Goal: Transaction & Acquisition: Book appointment/travel/reservation

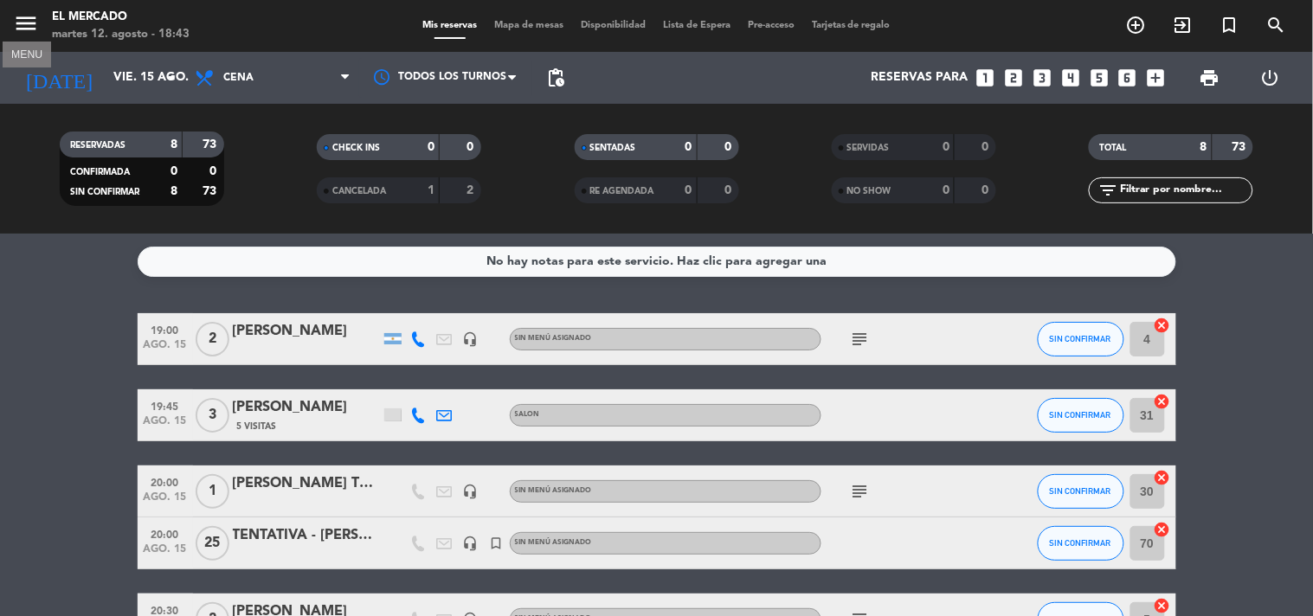
click at [36, 20] on icon "menu" at bounding box center [26, 23] width 26 height 26
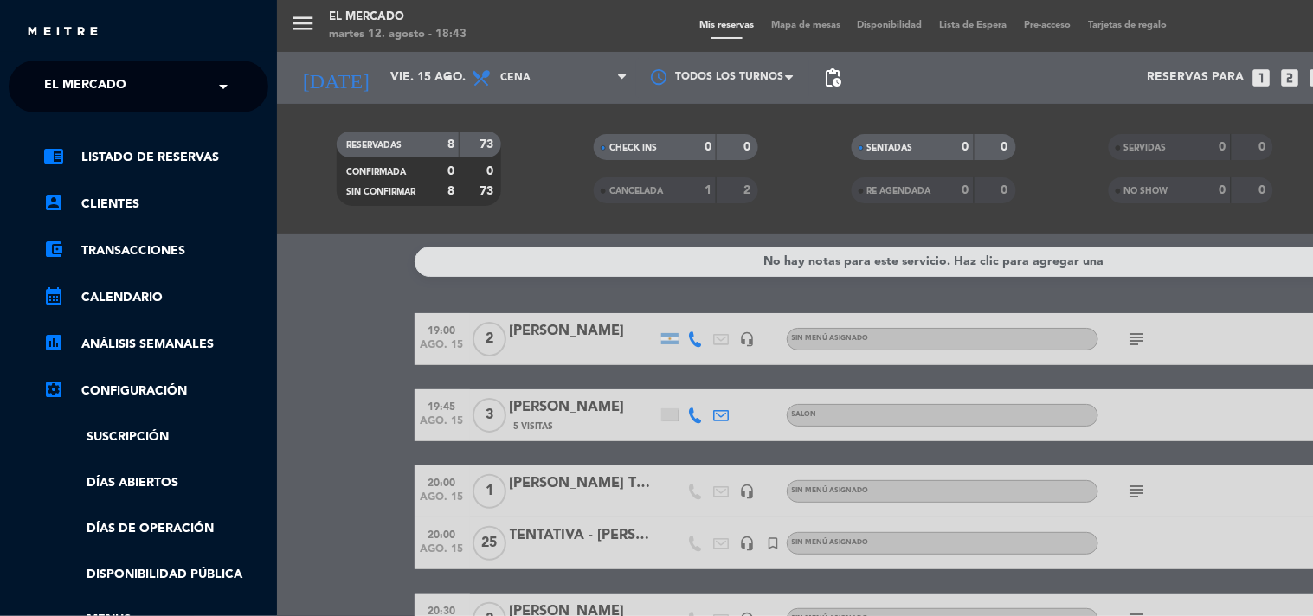
click at [182, 74] on input "text" at bounding box center [140, 87] width 211 height 38
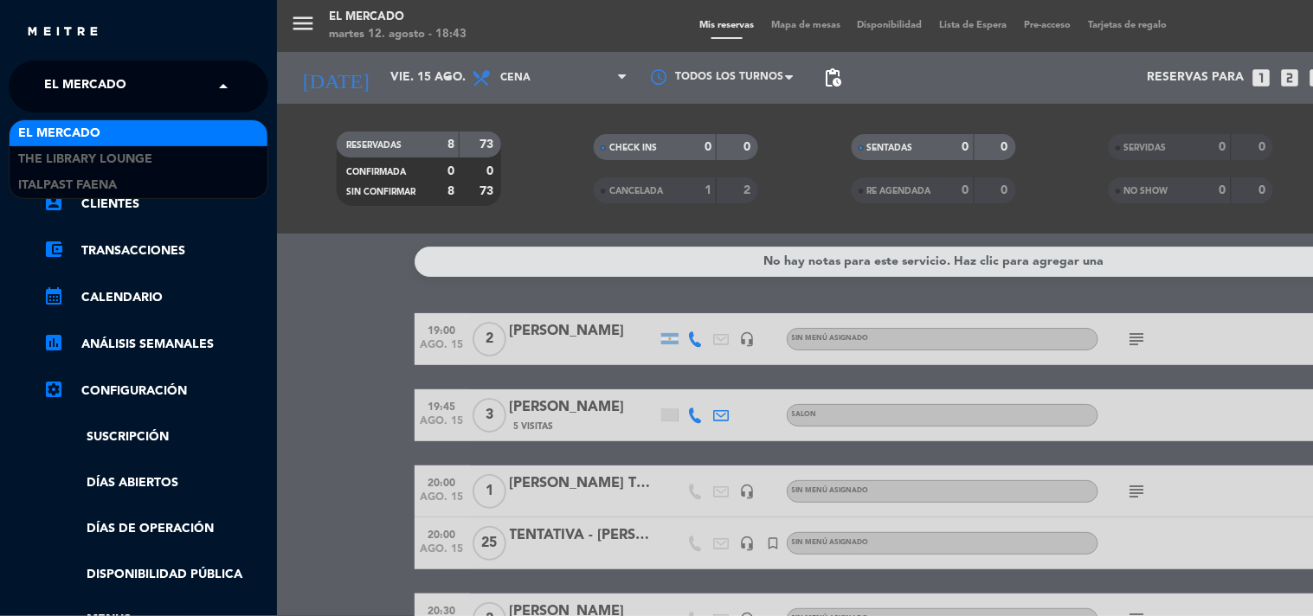
click at [183, 123] on div "El Mercado" at bounding box center [139, 133] width 258 height 26
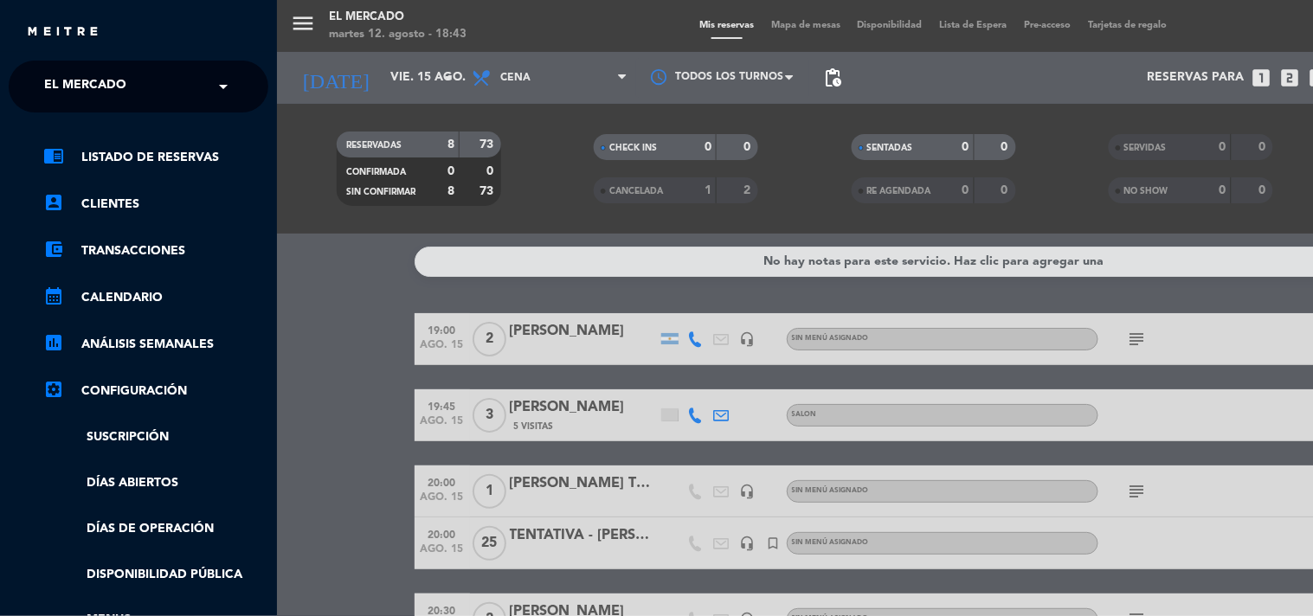
click at [436, 162] on div "menu El Mercado [DATE] 12. agosto - 18:43 Mis reservas Mapa de mesas Disponibil…" at bounding box center [933, 308] width 1313 height 616
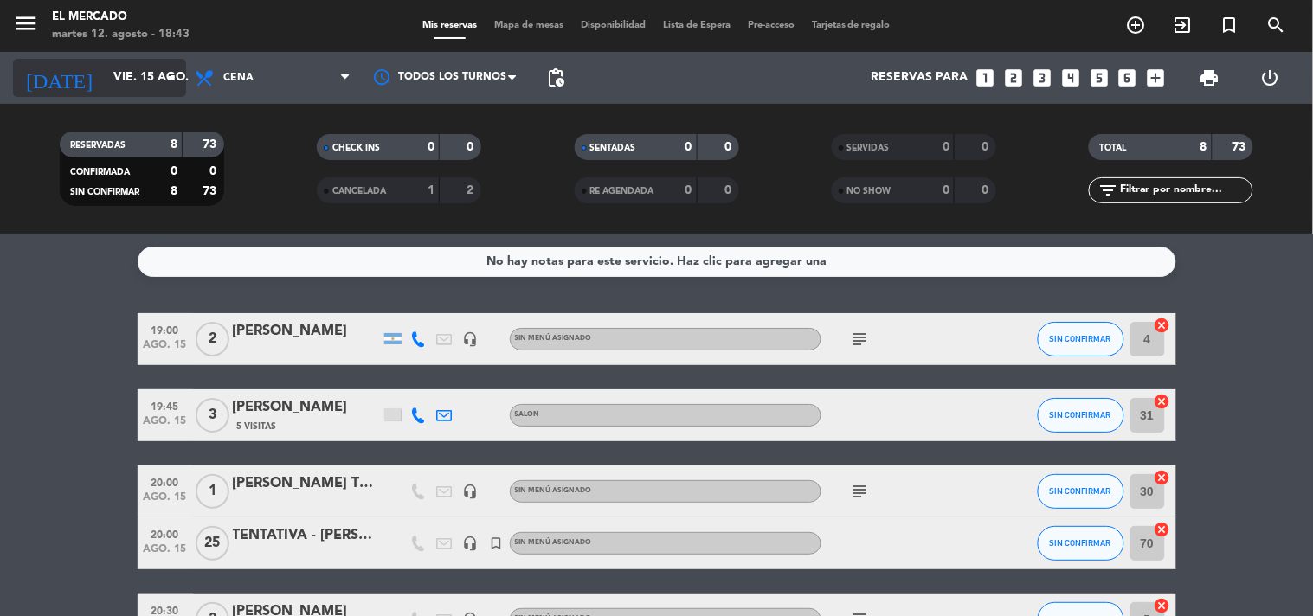
click at [183, 85] on input "vie. 15 ago." at bounding box center [187, 77] width 164 height 31
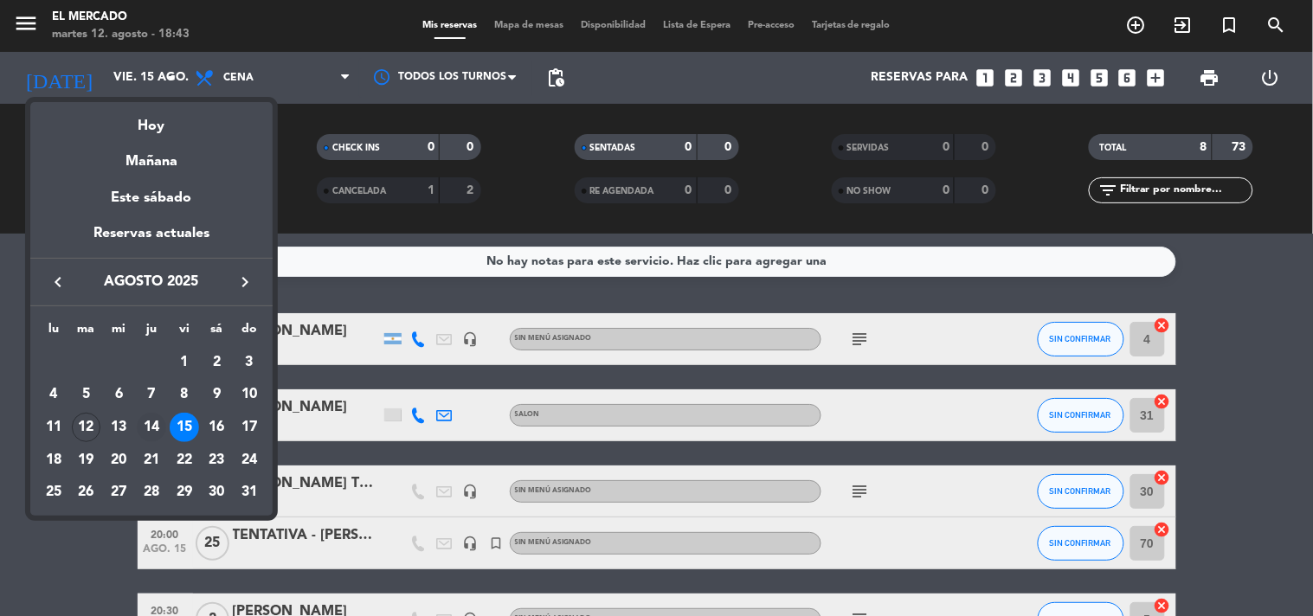
click at [156, 427] on div "14" at bounding box center [151, 427] width 29 height 29
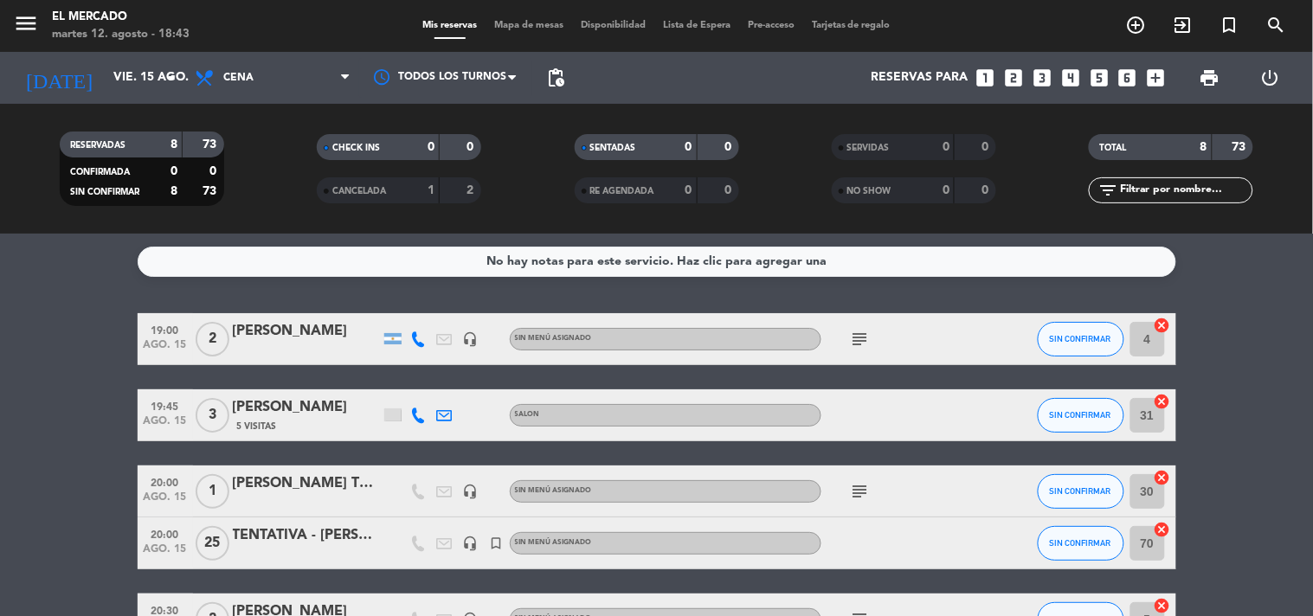
type input "jue. 14 ago."
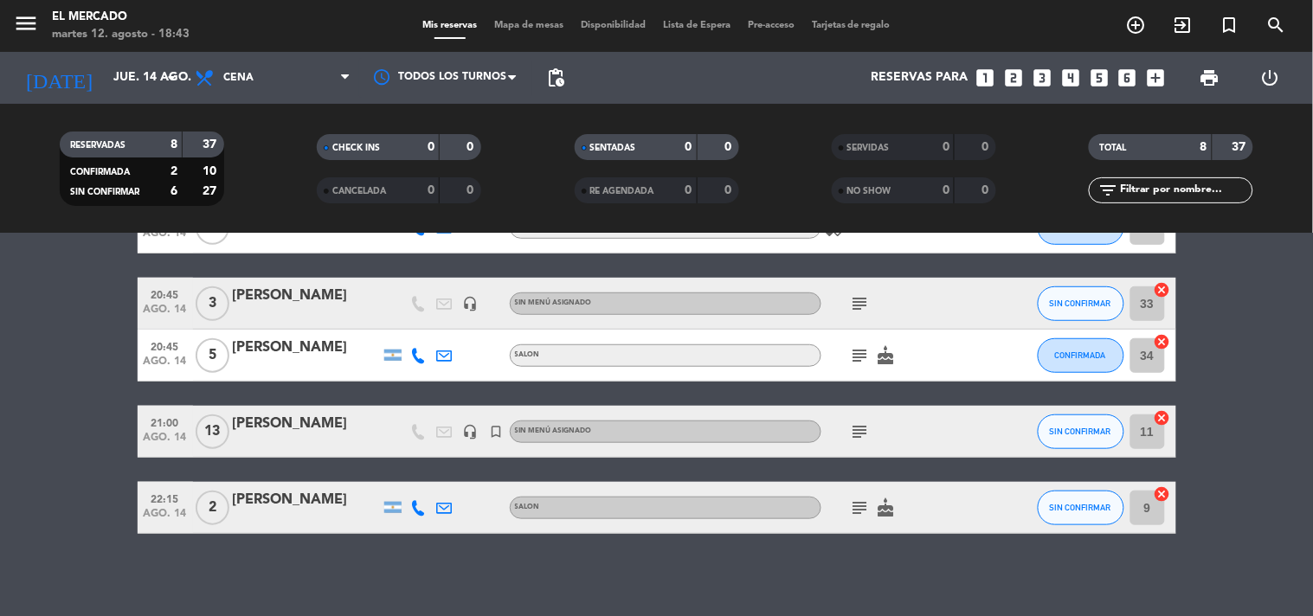
scroll to position [320, 0]
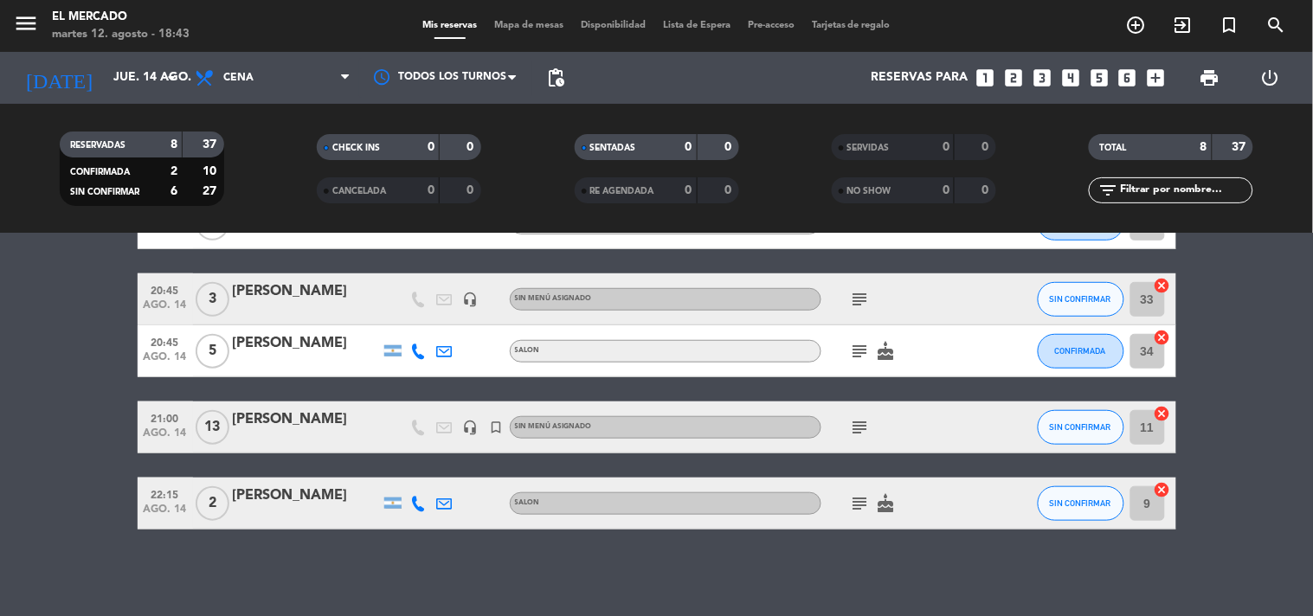
click at [866, 421] on icon "subject" at bounding box center [860, 427] width 21 height 21
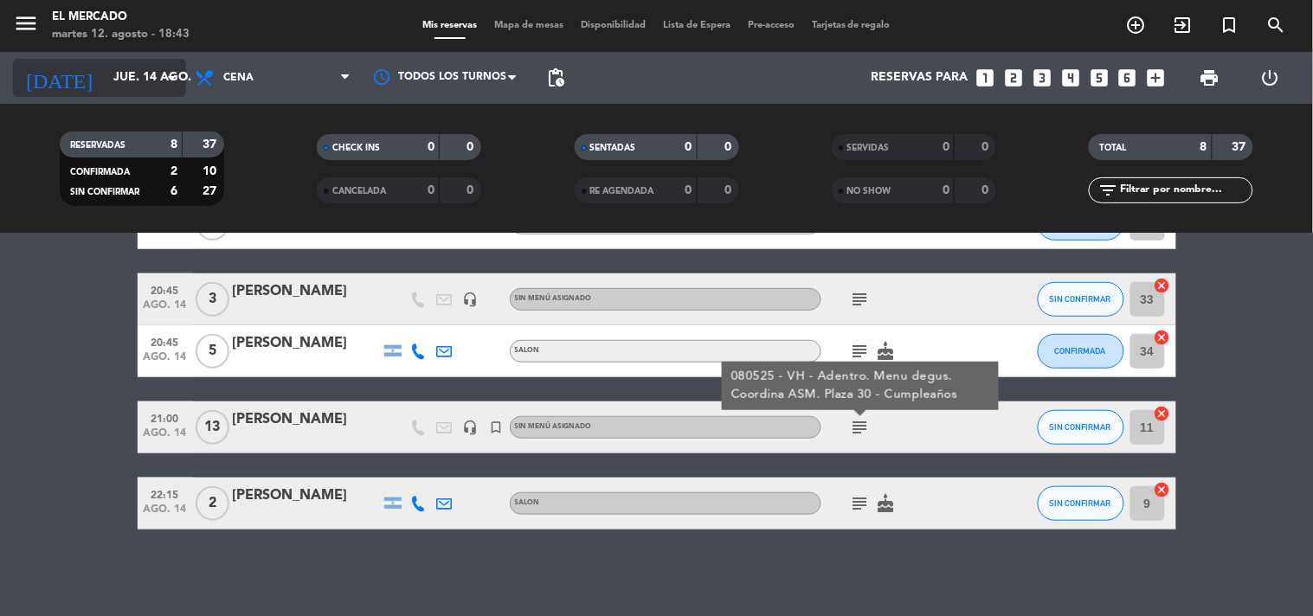
click at [134, 91] on input "jue. 14 ago." at bounding box center [187, 77] width 164 height 31
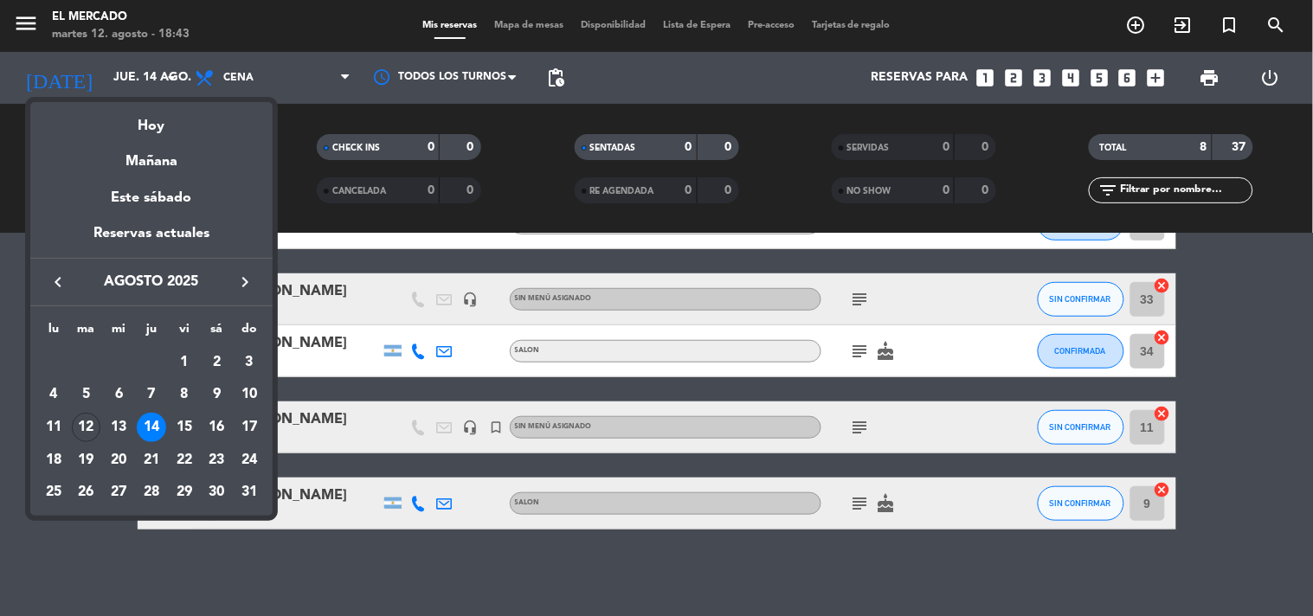
click at [253, 286] on icon "keyboard_arrow_right" at bounding box center [244, 282] width 21 height 21
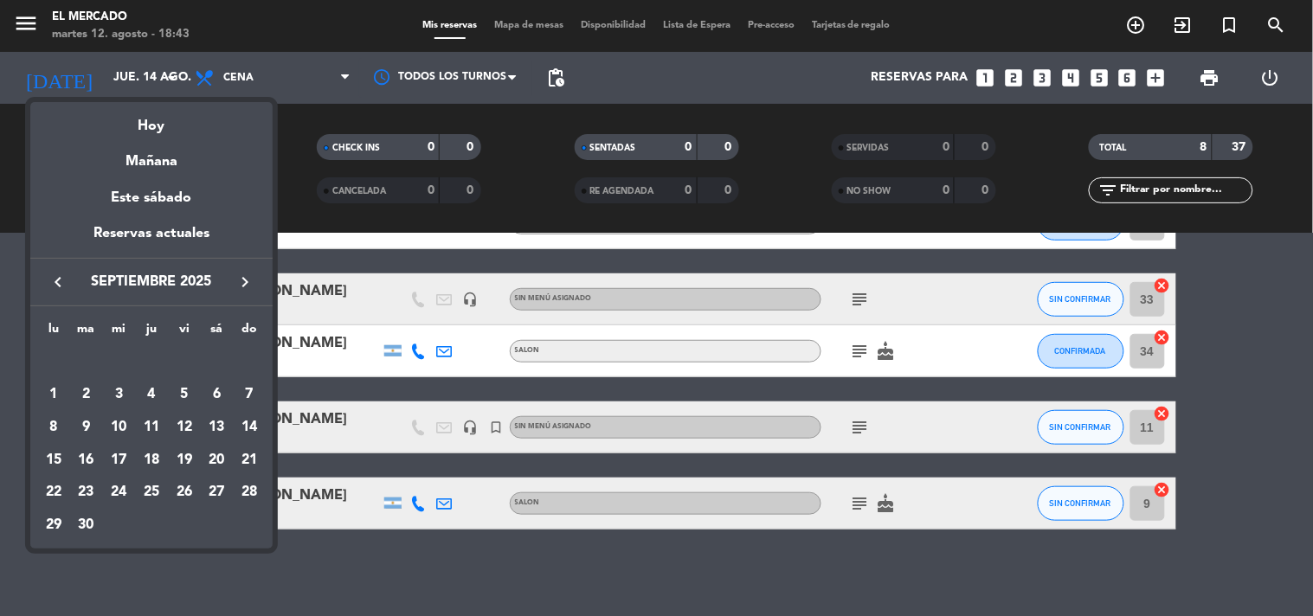
click at [53, 287] on icon "keyboard_arrow_left" at bounding box center [58, 282] width 21 height 21
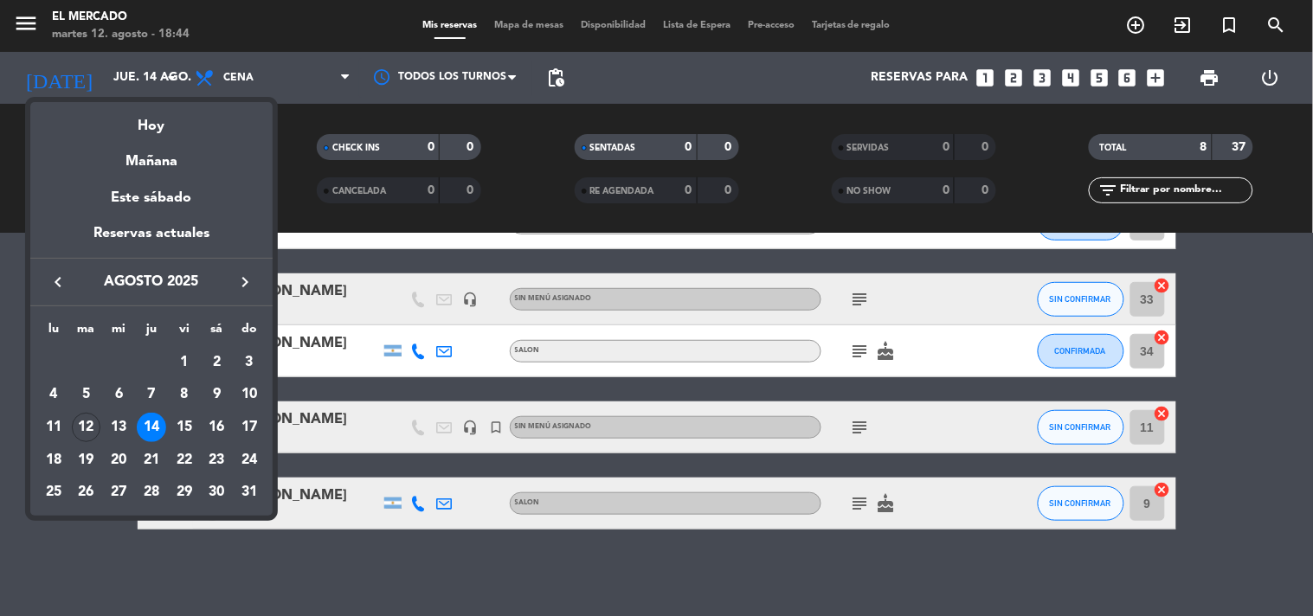
click at [400, 591] on div at bounding box center [656, 308] width 1313 height 616
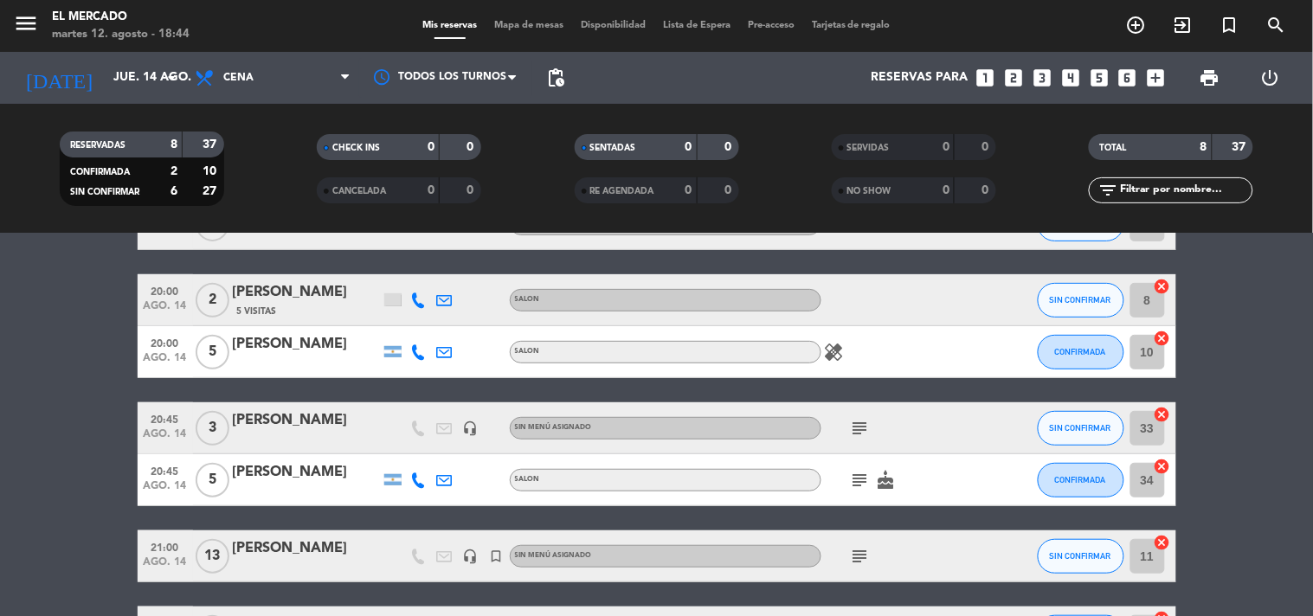
scroll to position [192, 0]
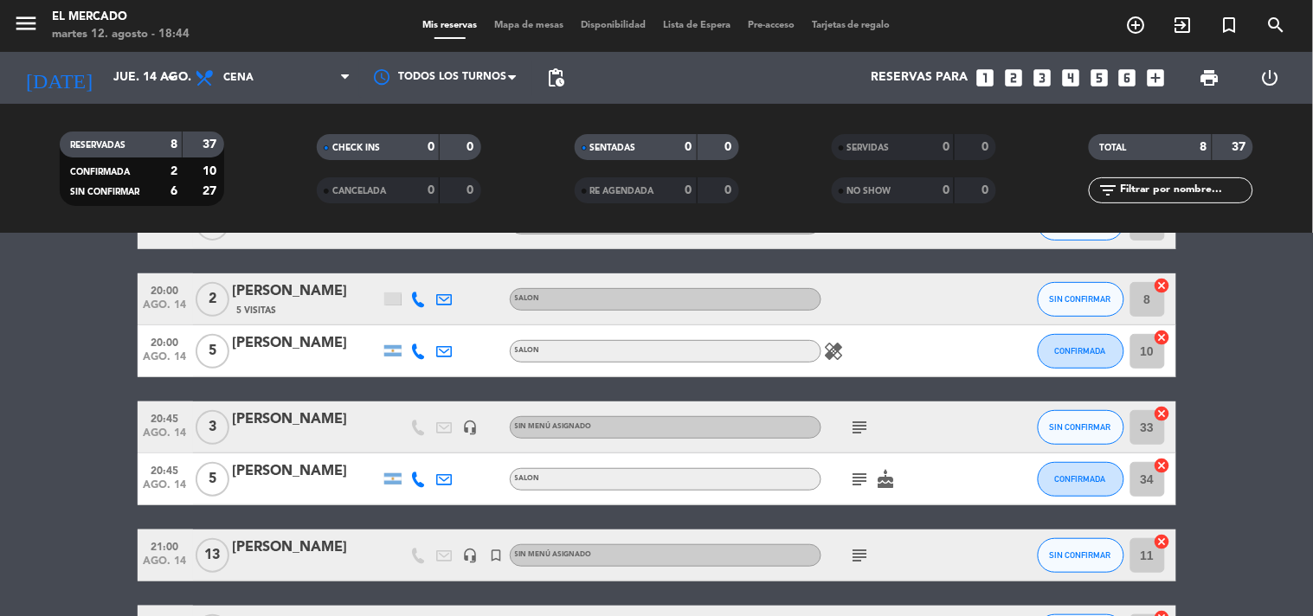
click at [829, 353] on icon "healing" at bounding box center [834, 351] width 21 height 21
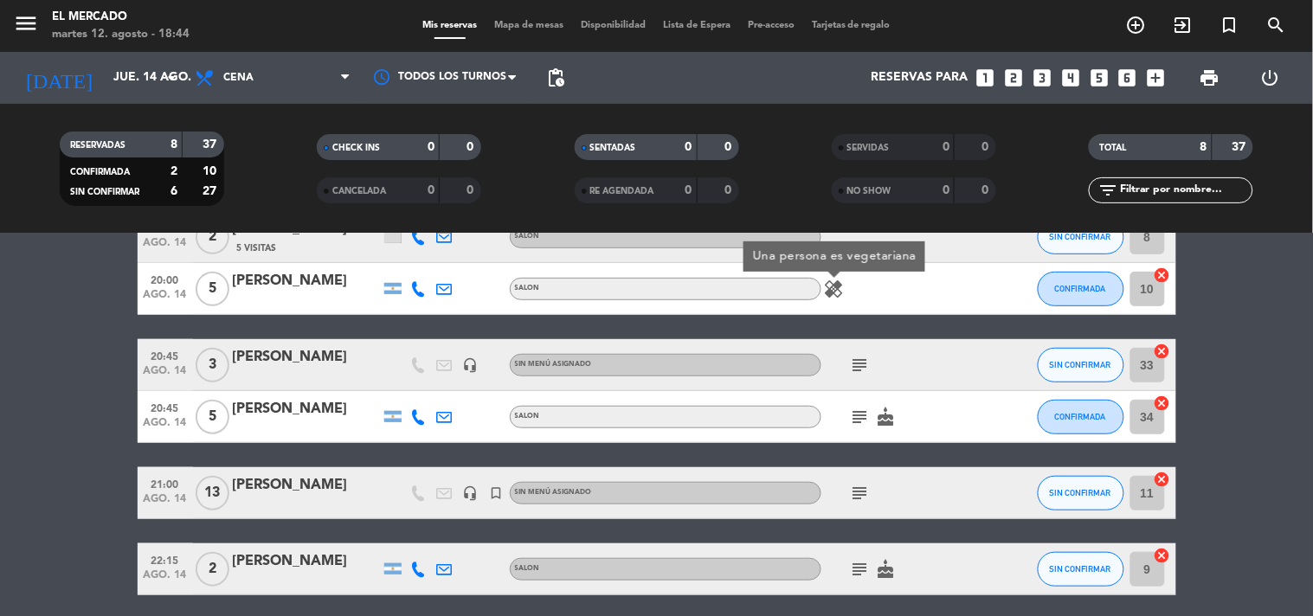
scroll to position [288, 0]
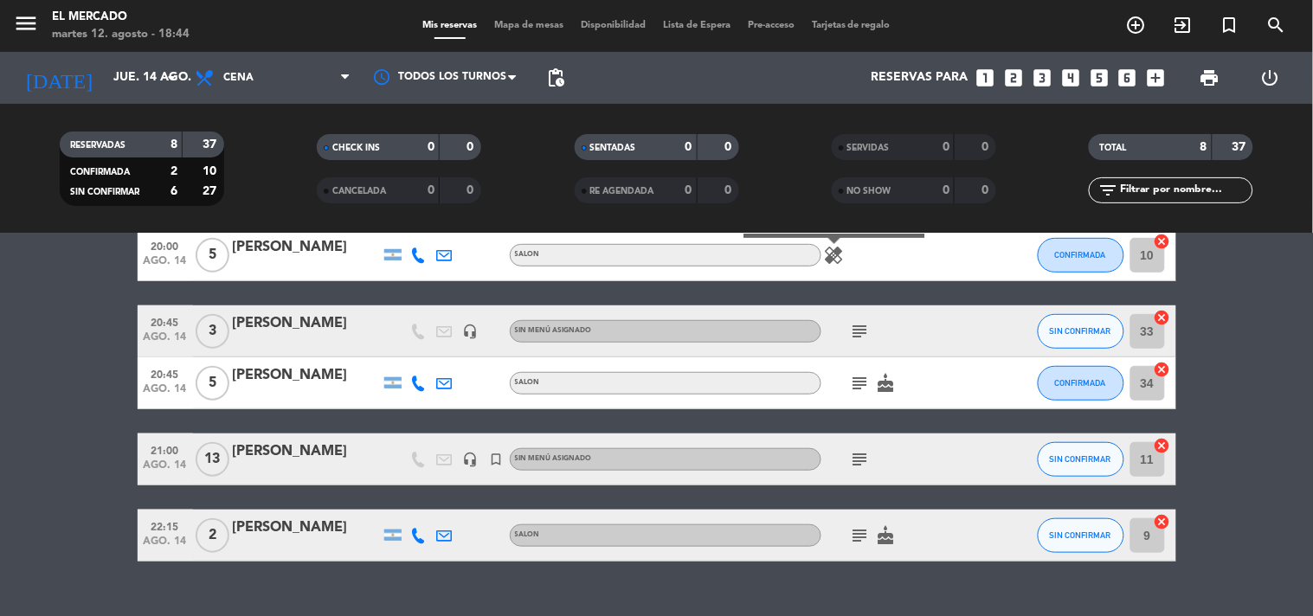
click at [848, 335] on span "subject" at bounding box center [860, 331] width 26 height 21
click at [857, 335] on icon "subject" at bounding box center [860, 331] width 21 height 21
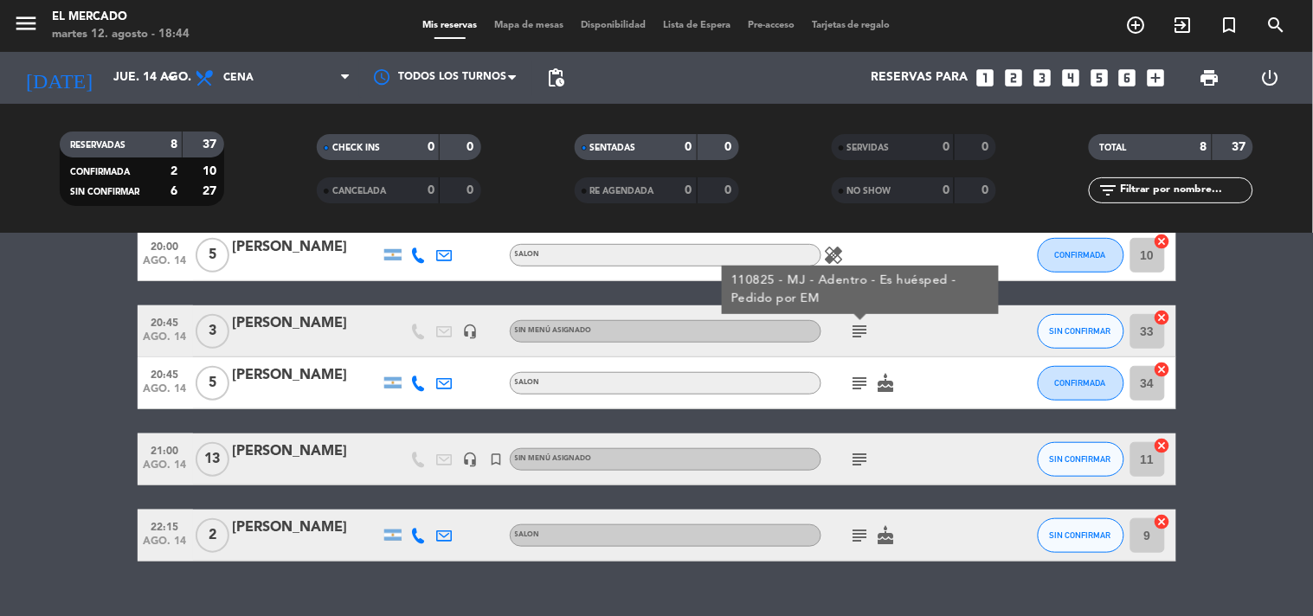
click at [855, 382] on icon "subject" at bounding box center [860, 383] width 21 height 21
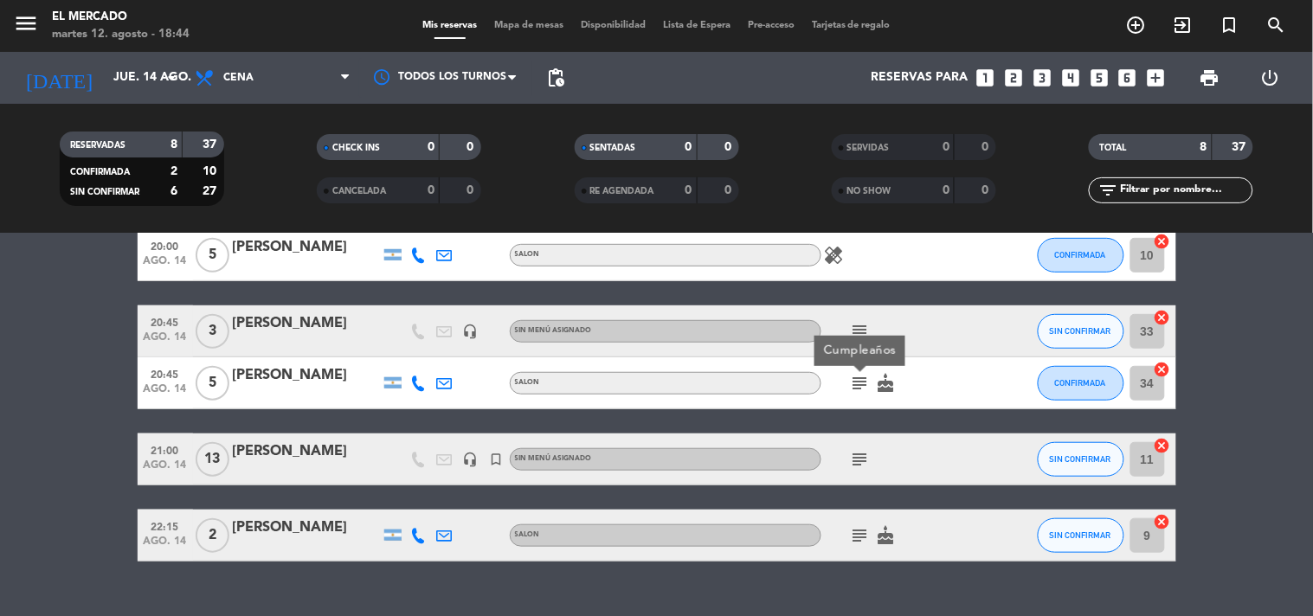
click at [854, 459] on icon "subject" at bounding box center [860, 459] width 21 height 21
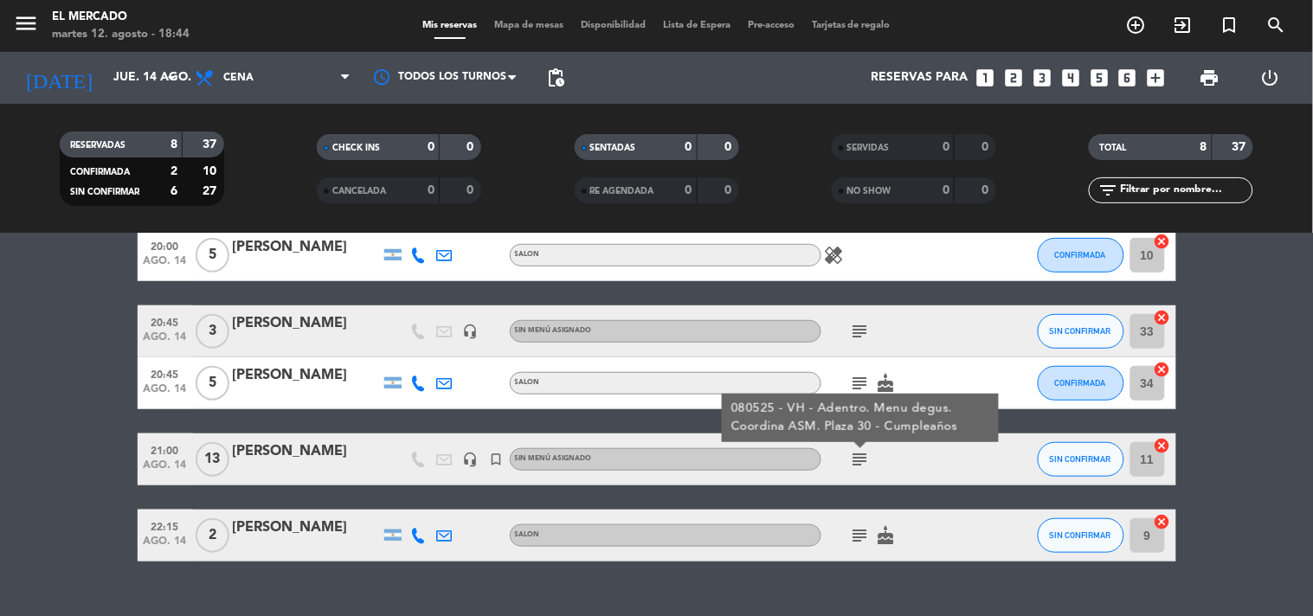
click at [851, 533] on icon "subject" at bounding box center [860, 535] width 21 height 21
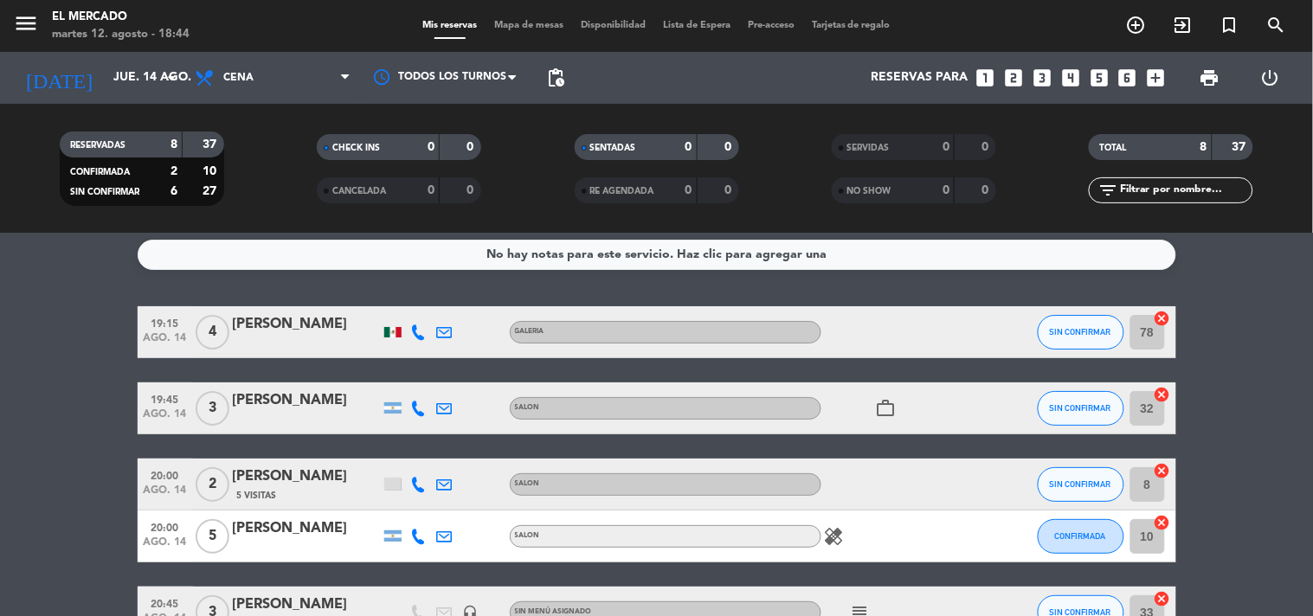
scroll to position [0, 0]
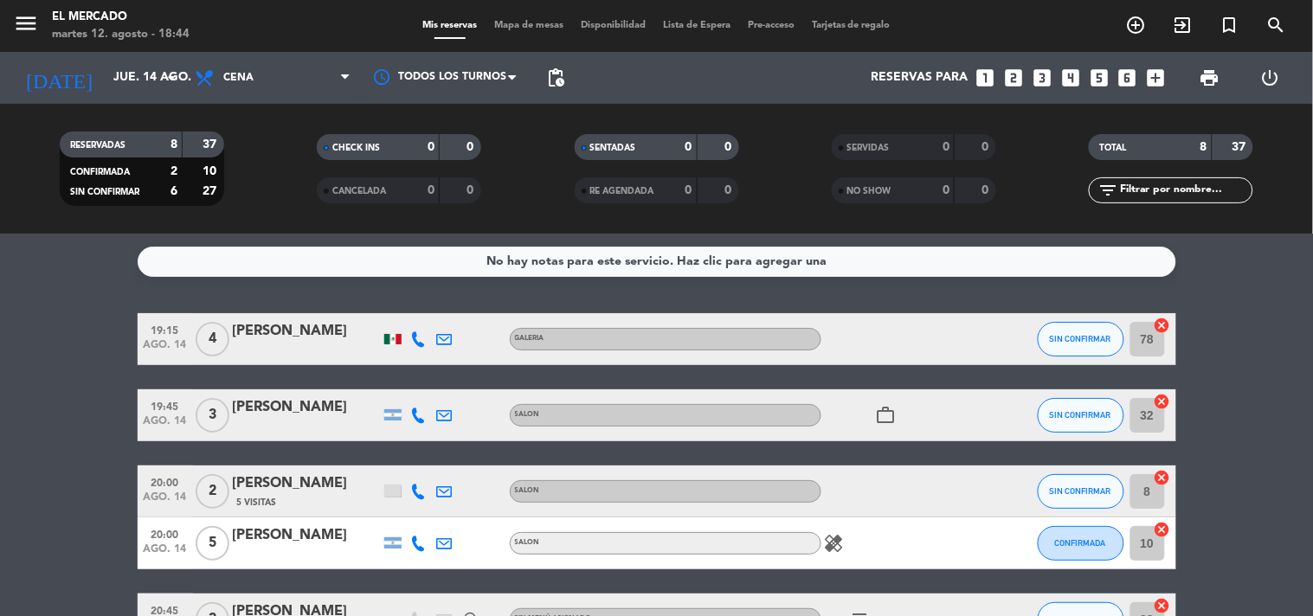
click at [1265, 394] on bookings-row "19:15 [DATE] 4 [PERSON_NAME] GALERIA SIN CONFIRMAR 78 cancel 19:45 [DATE] 3 [PE…" at bounding box center [656, 581] width 1313 height 536
click at [530, 27] on span "Mapa de mesas" at bounding box center [528, 26] width 87 height 10
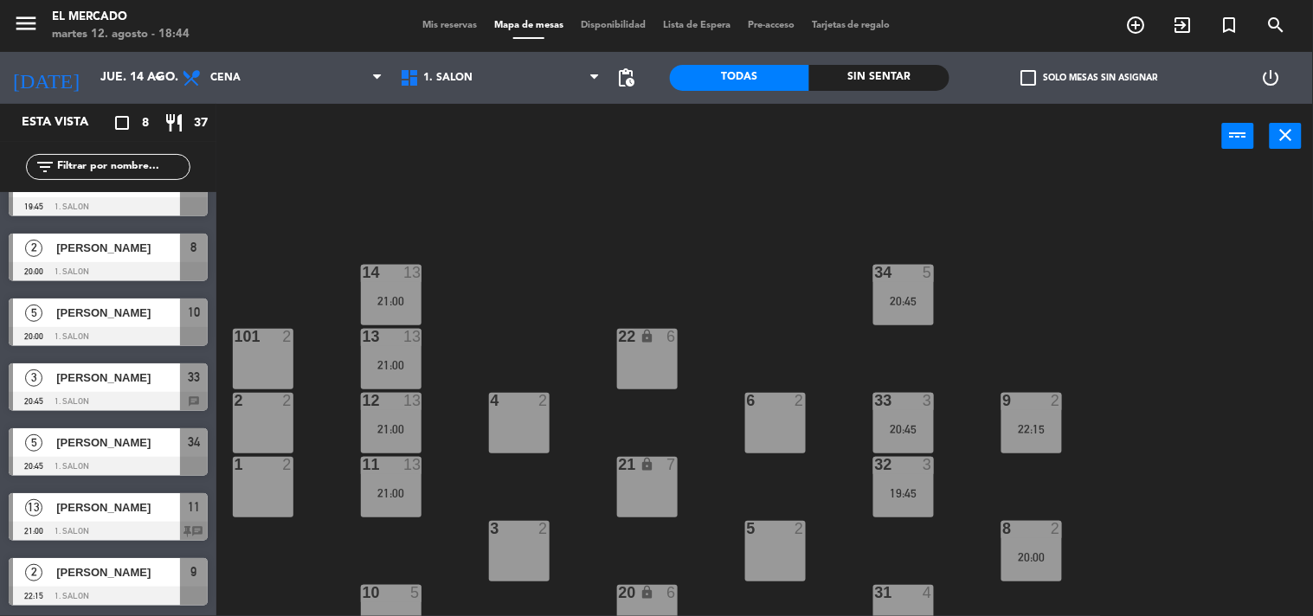
scroll to position [156, 0]
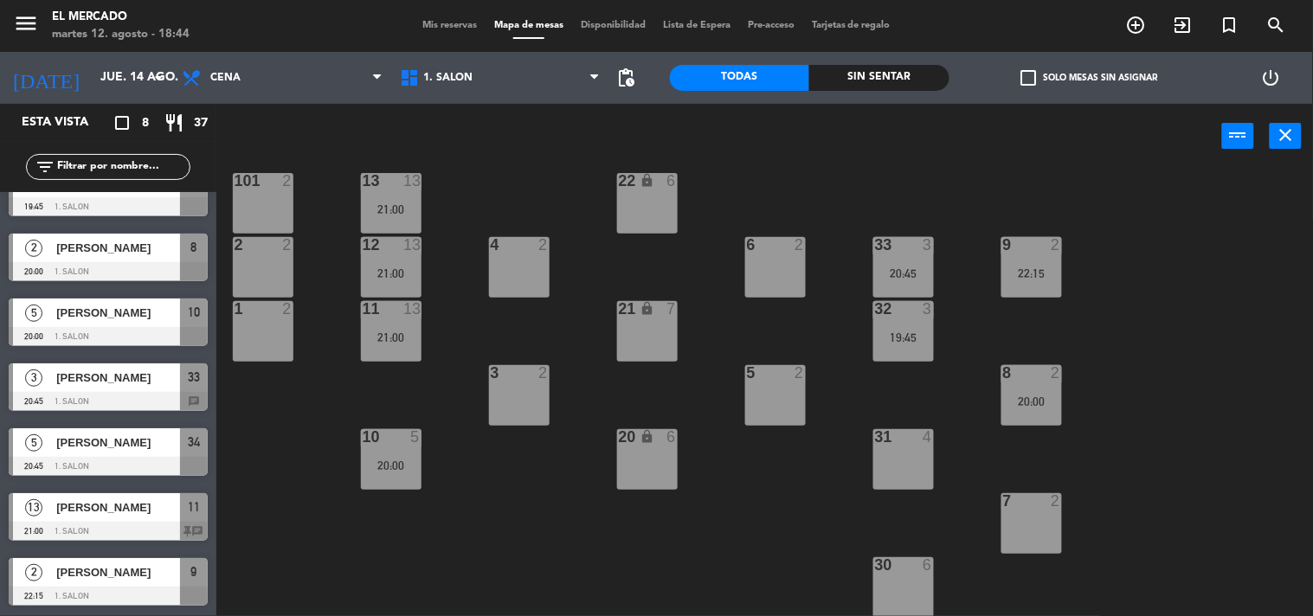
click at [888, 456] on div "31 4" at bounding box center [903, 459] width 61 height 61
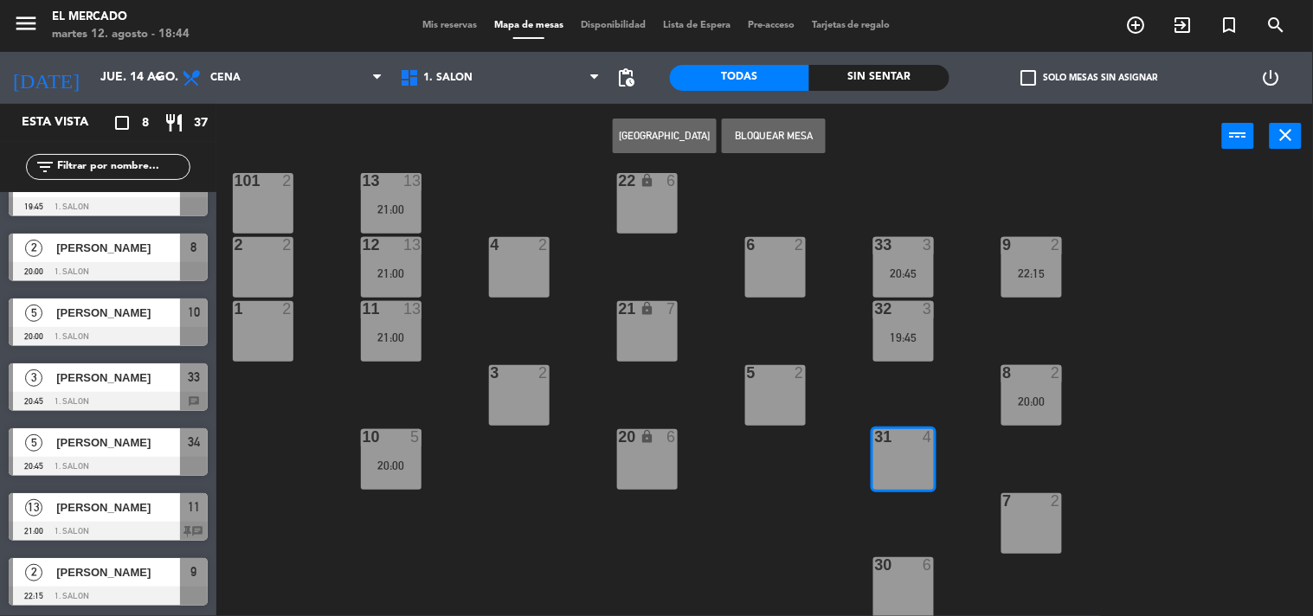
click at [653, 134] on button "[GEOGRAPHIC_DATA]" at bounding box center [665, 136] width 104 height 35
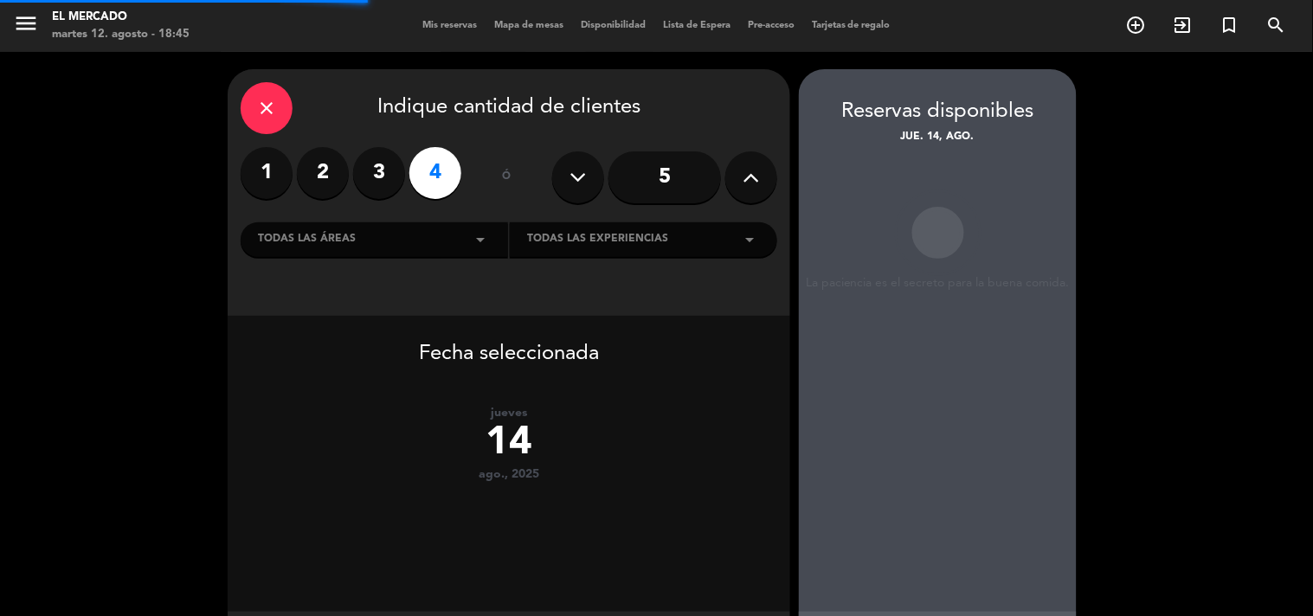
click at [395, 180] on label "3" at bounding box center [379, 173] width 52 height 52
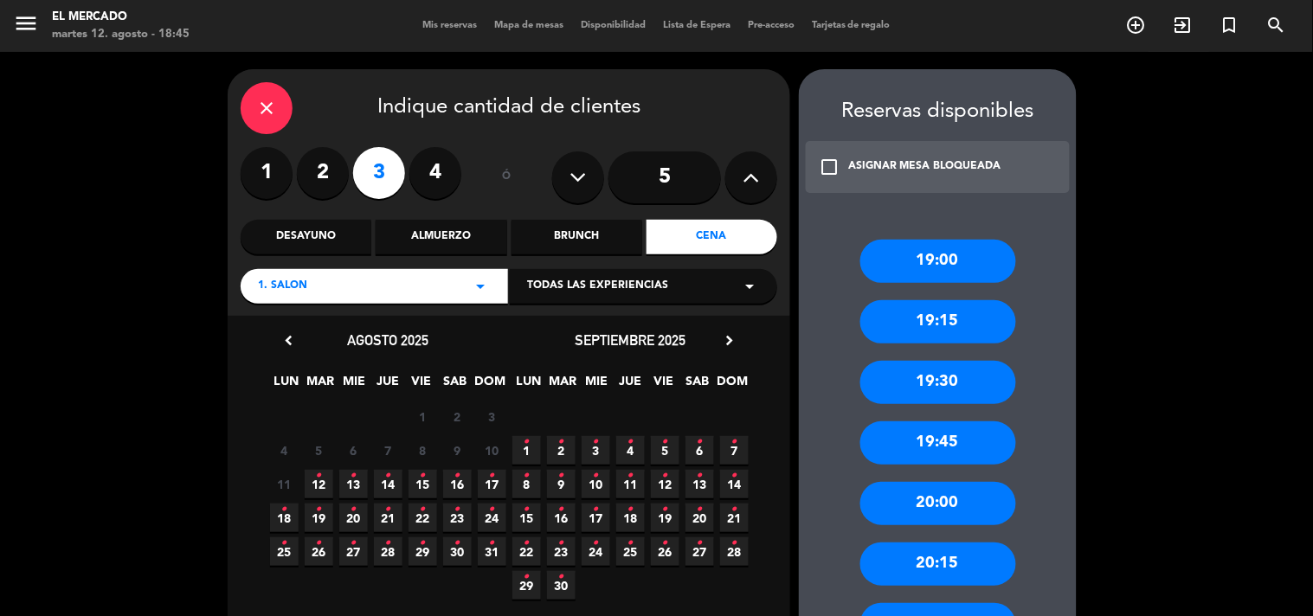
click at [385, 479] on icon "•" at bounding box center [388, 476] width 6 height 28
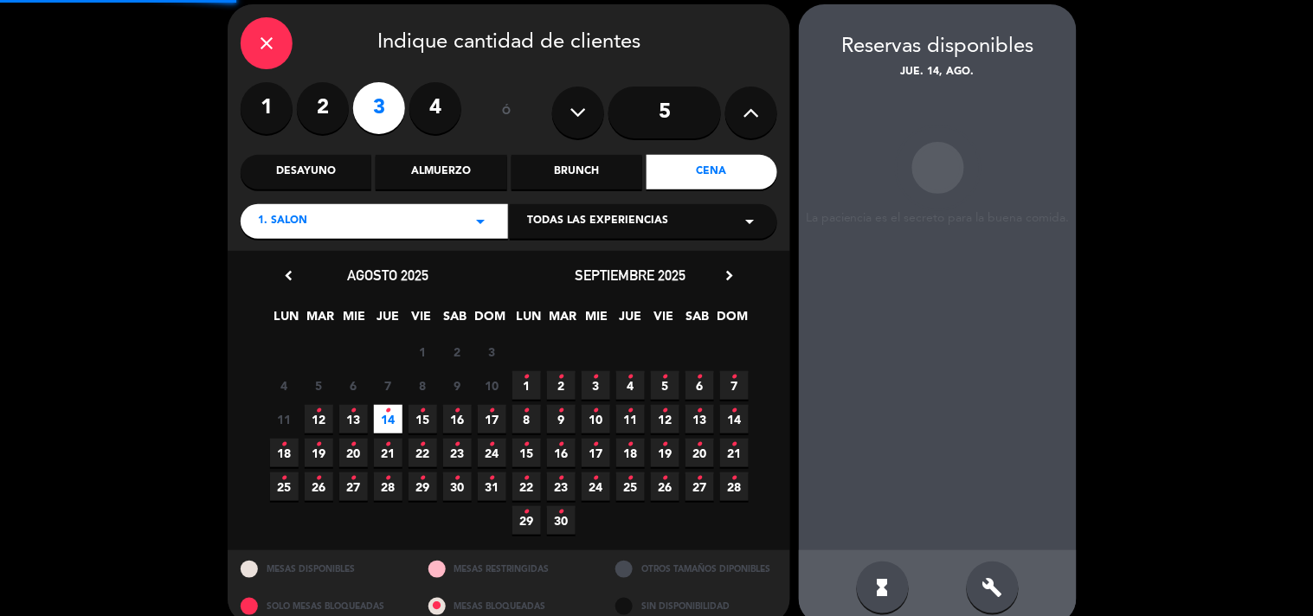
scroll to position [69, 0]
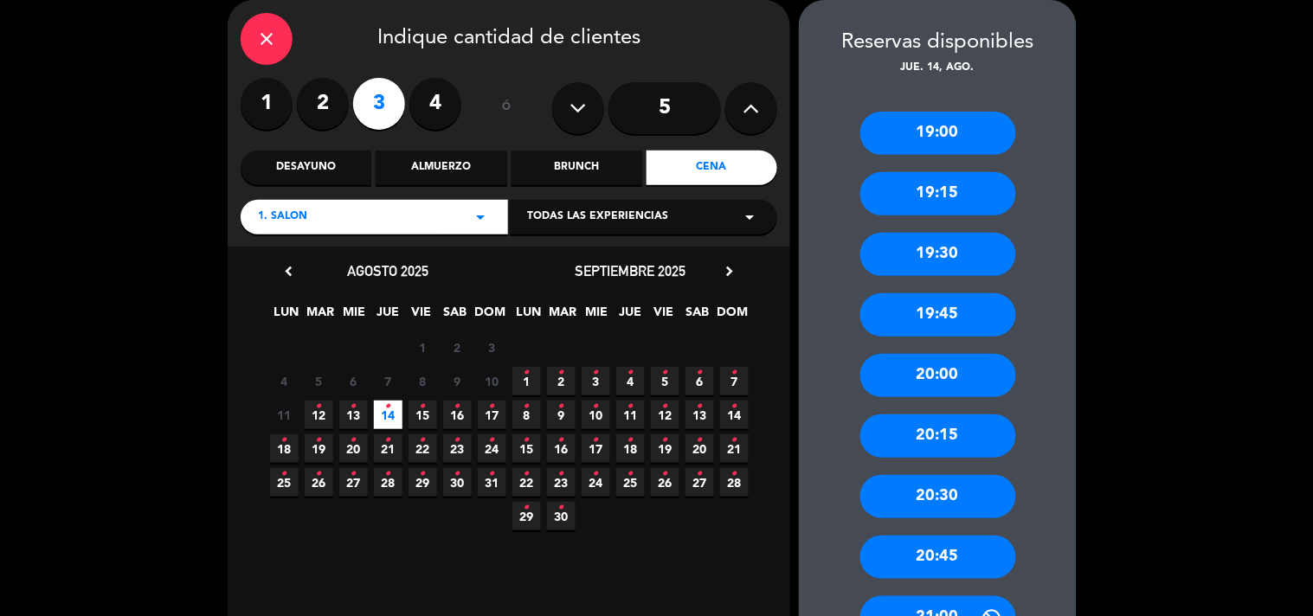
click at [967, 262] on div "19:30" at bounding box center [938, 254] width 156 height 43
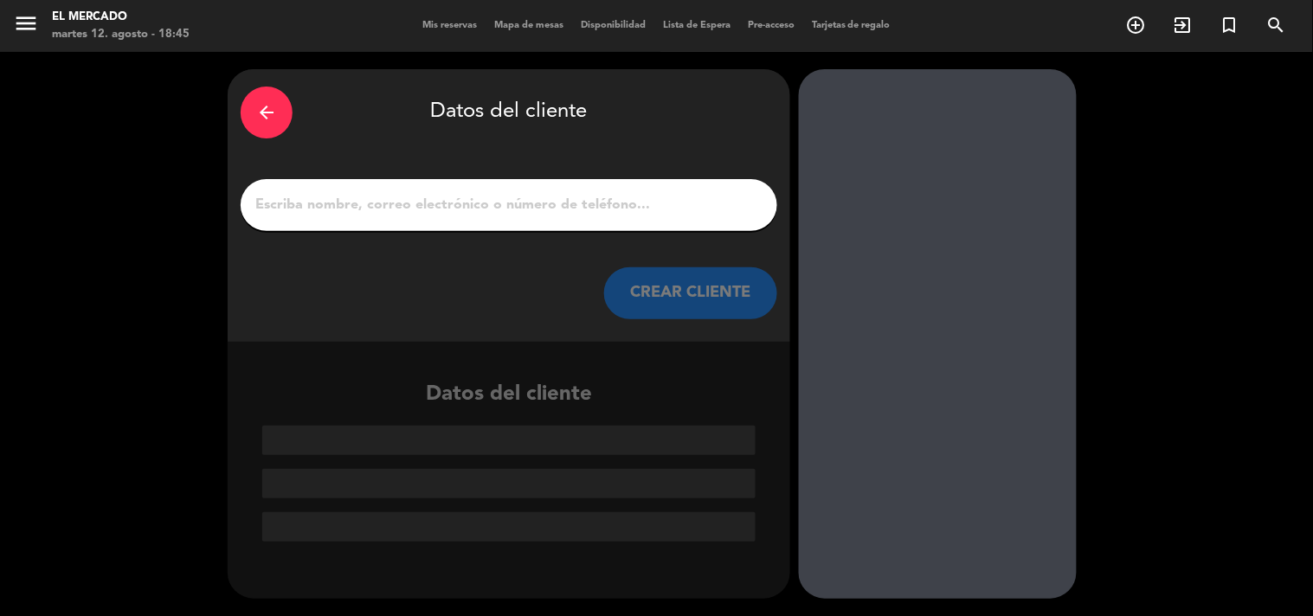
click at [524, 203] on input "1" at bounding box center [509, 205] width 511 height 24
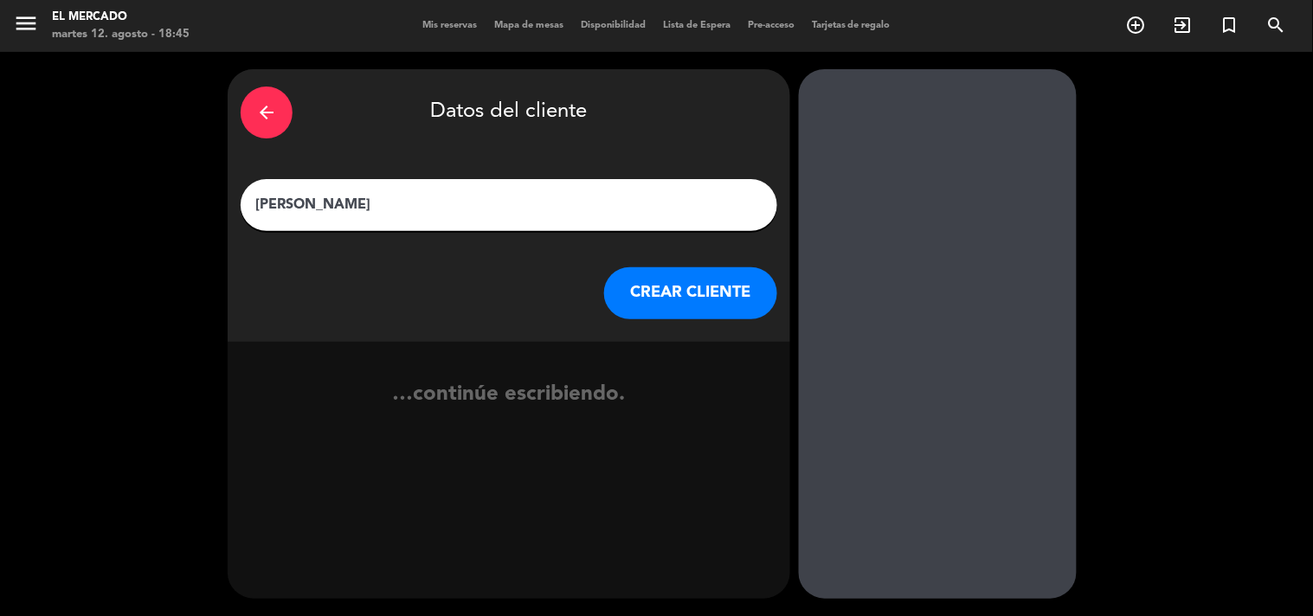
type input "[PERSON_NAME]"
click at [633, 290] on button "CREAR CLIENTE" at bounding box center [690, 293] width 173 height 52
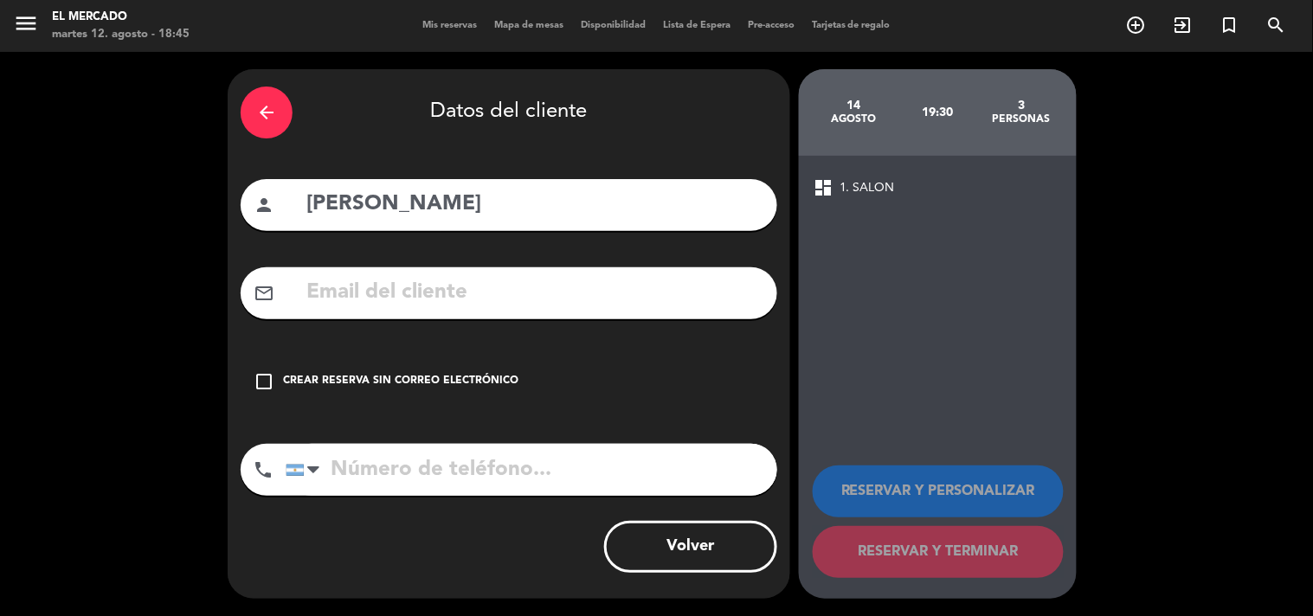
click at [440, 393] on div "check_box_outline_blank Crear reserva sin correo electrónico" at bounding box center [509, 382] width 536 height 52
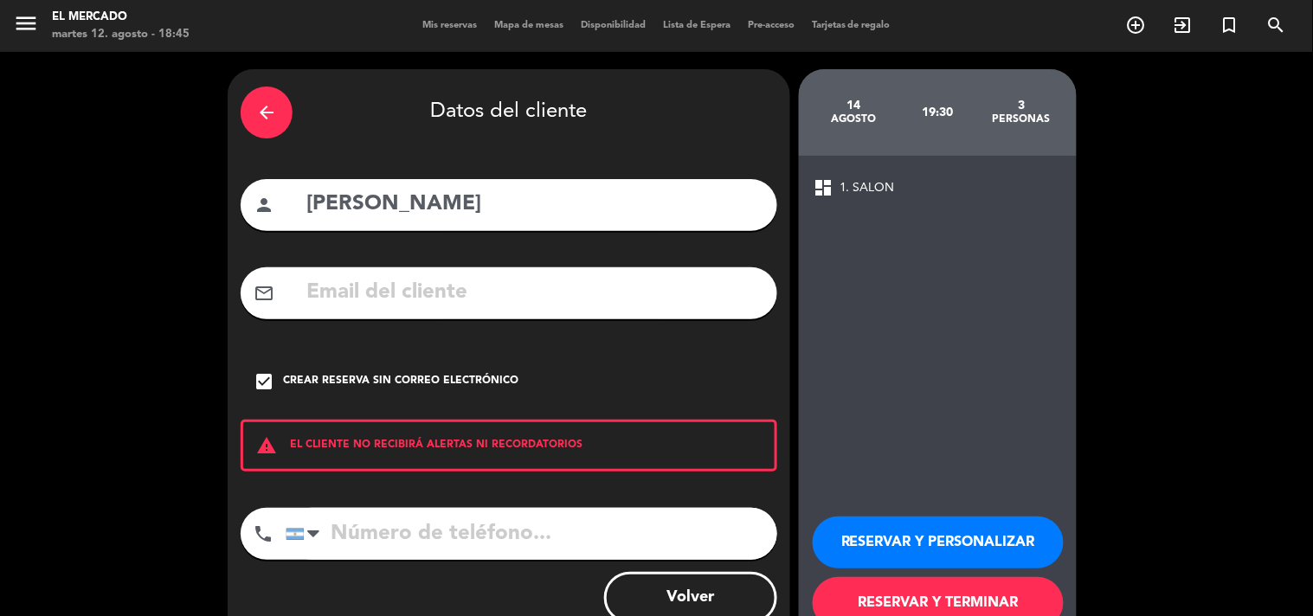
click at [462, 532] on input "tel" at bounding box center [531, 534] width 491 height 52
type input "1153128384"
click at [957, 531] on button "RESERVAR Y PERSONALIZAR" at bounding box center [938, 543] width 251 height 52
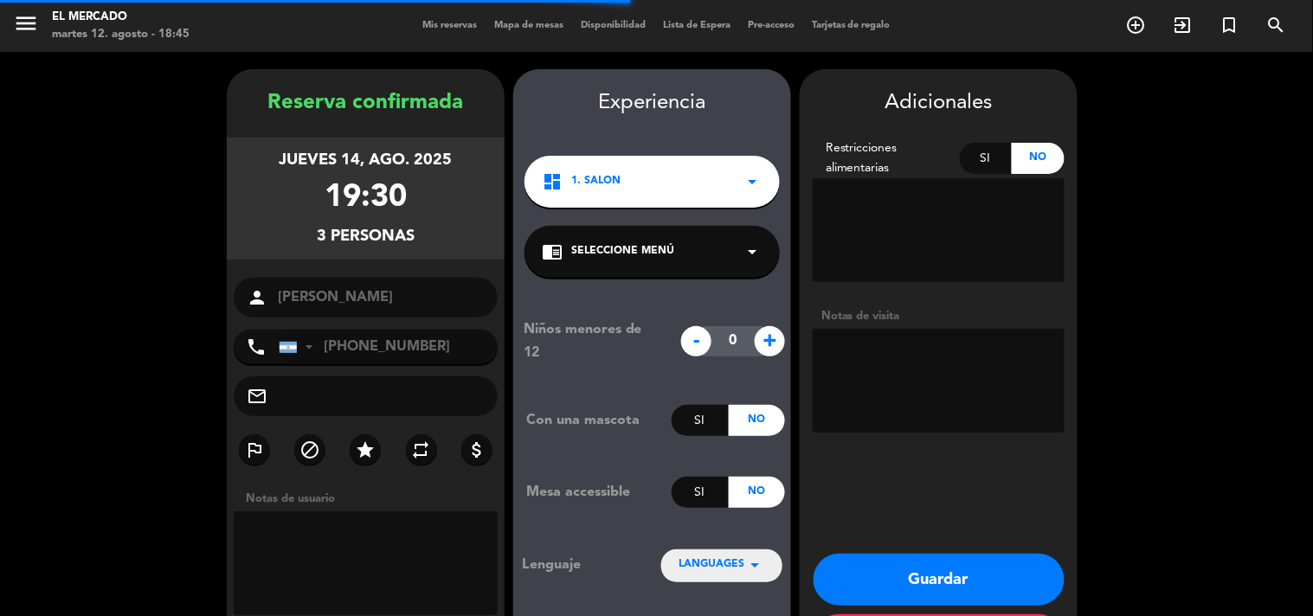
scroll to position [69, 0]
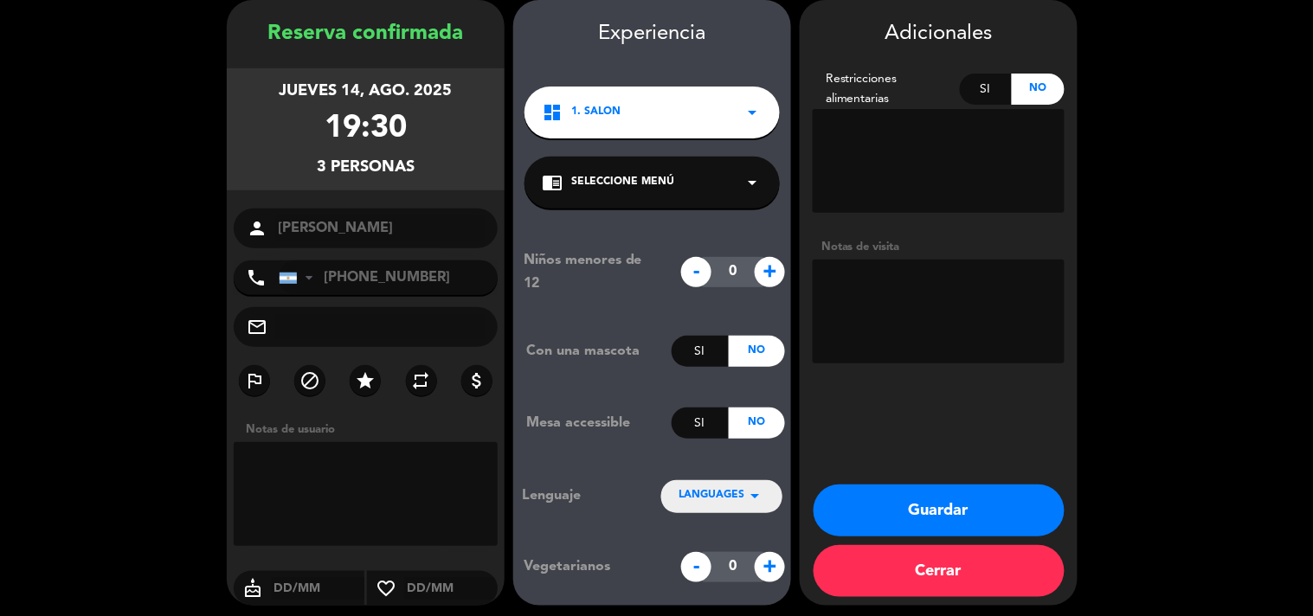
click at [940, 283] on textarea at bounding box center [939, 312] width 252 height 104
type textarea "120825 - ASM - Adentro"
click at [868, 497] on button "Guardar" at bounding box center [938, 511] width 251 height 52
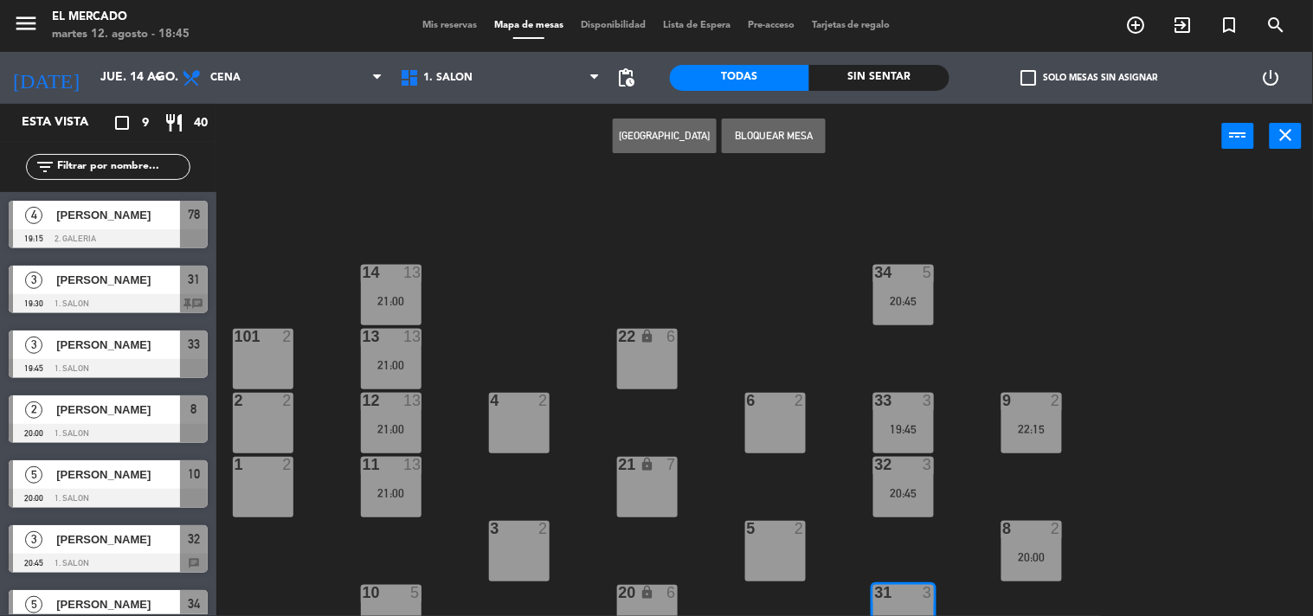
click at [422, 29] on span "Mis reservas" at bounding box center [450, 26] width 72 height 10
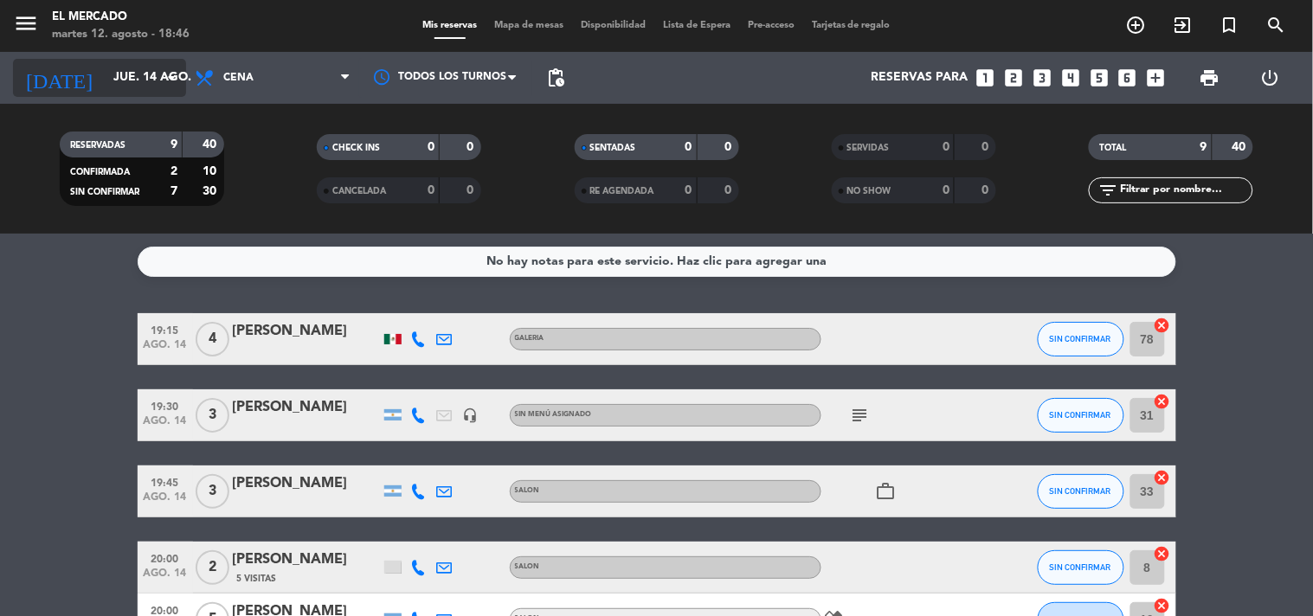
click at [127, 82] on input "jue. 14 ago." at bounding box center [187, 77] width 164 height 31
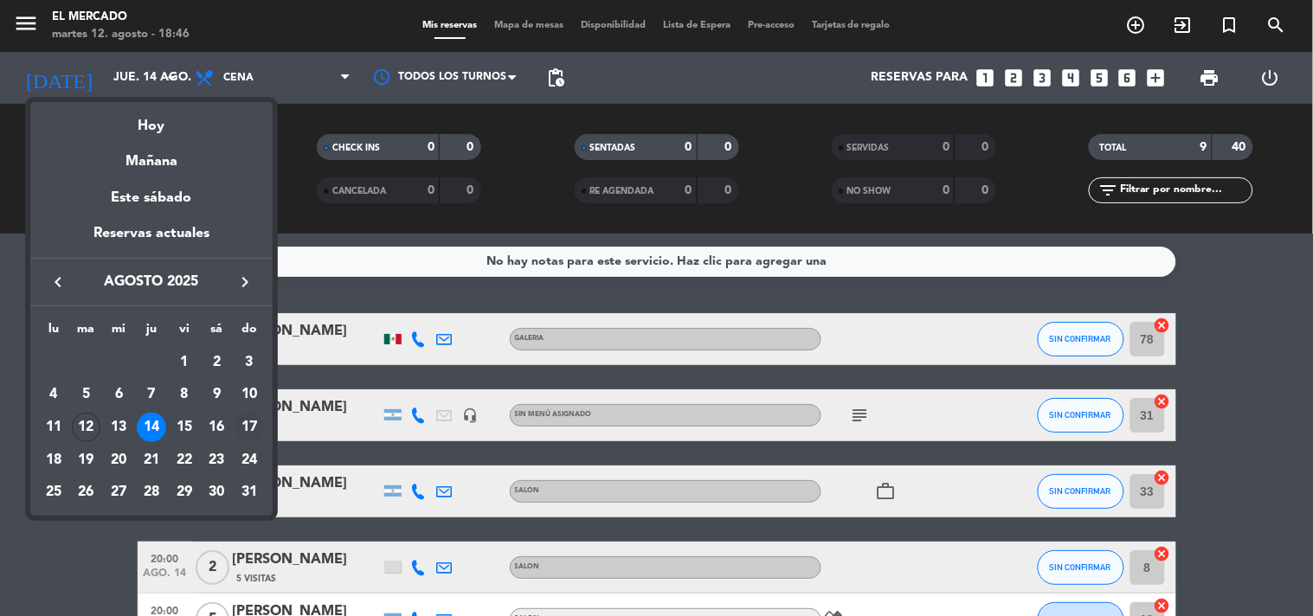
click at [251, 420] on div "17" at bounding box center [248, 427] width 29 height 29
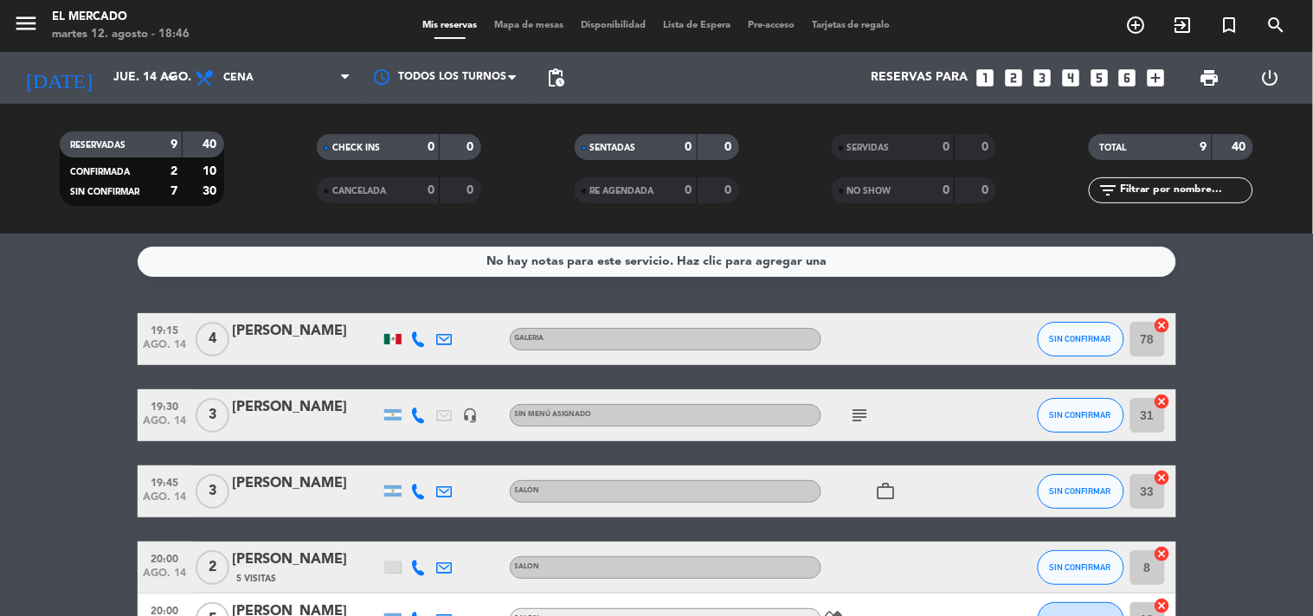
type input "dom. 17 ago."
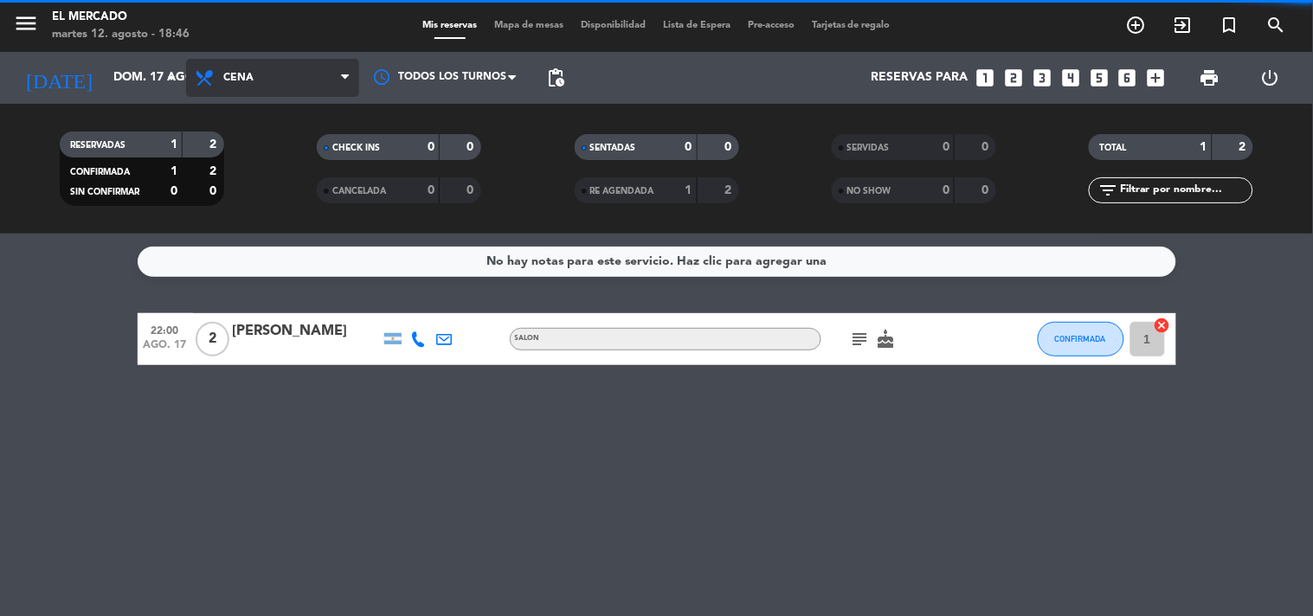
click at [264, 80] on span "Cena" at bounding box center [272, 78] width 173 height 38
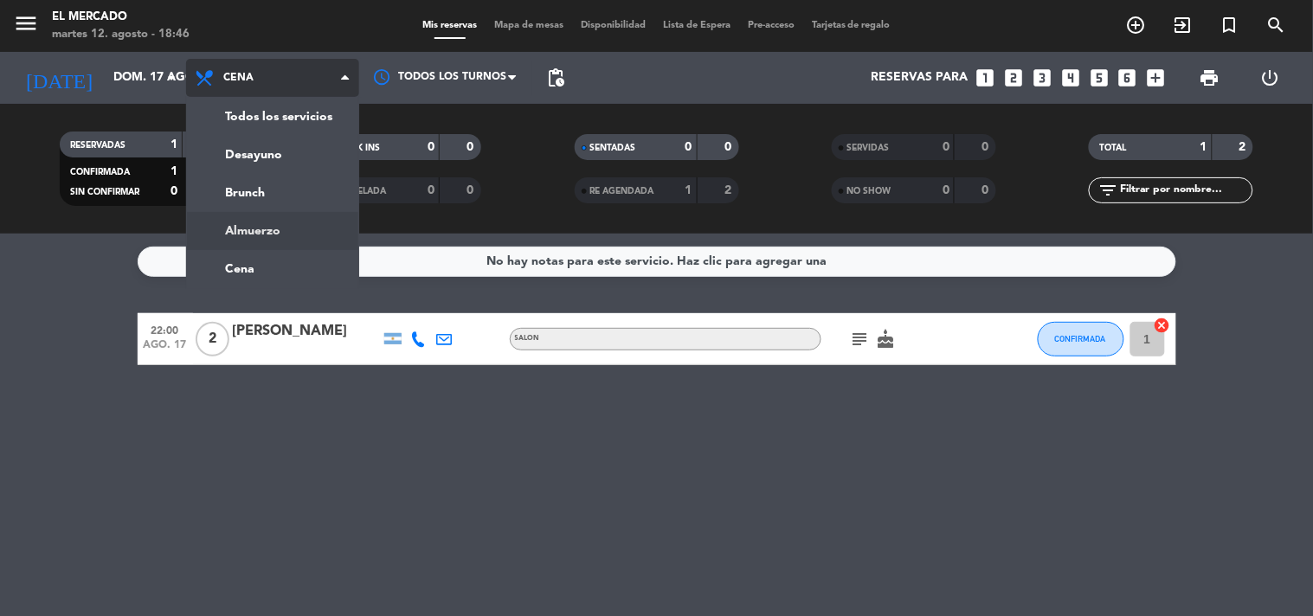
click at [295, 227] on div "menu El Mercado [DATE] 12. agosto - 18:46 Mis reservas Mapa de mesas Disponibil…" at bounding box center [656, 117] width 1313 height 234
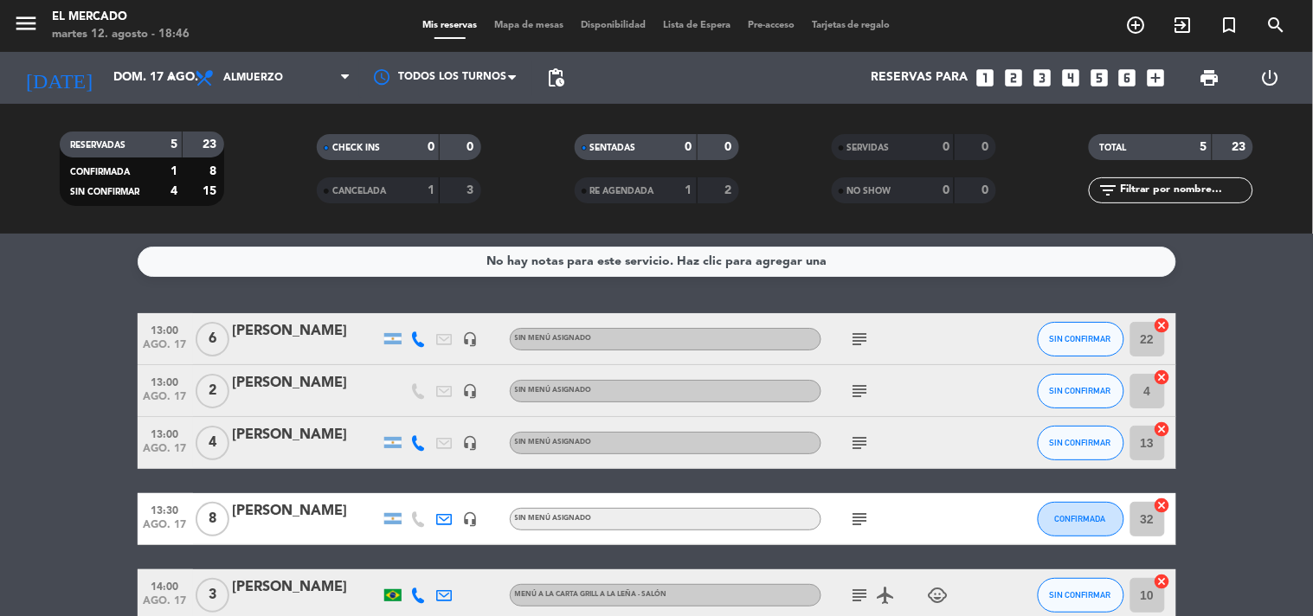
scroll to position [91, 0]
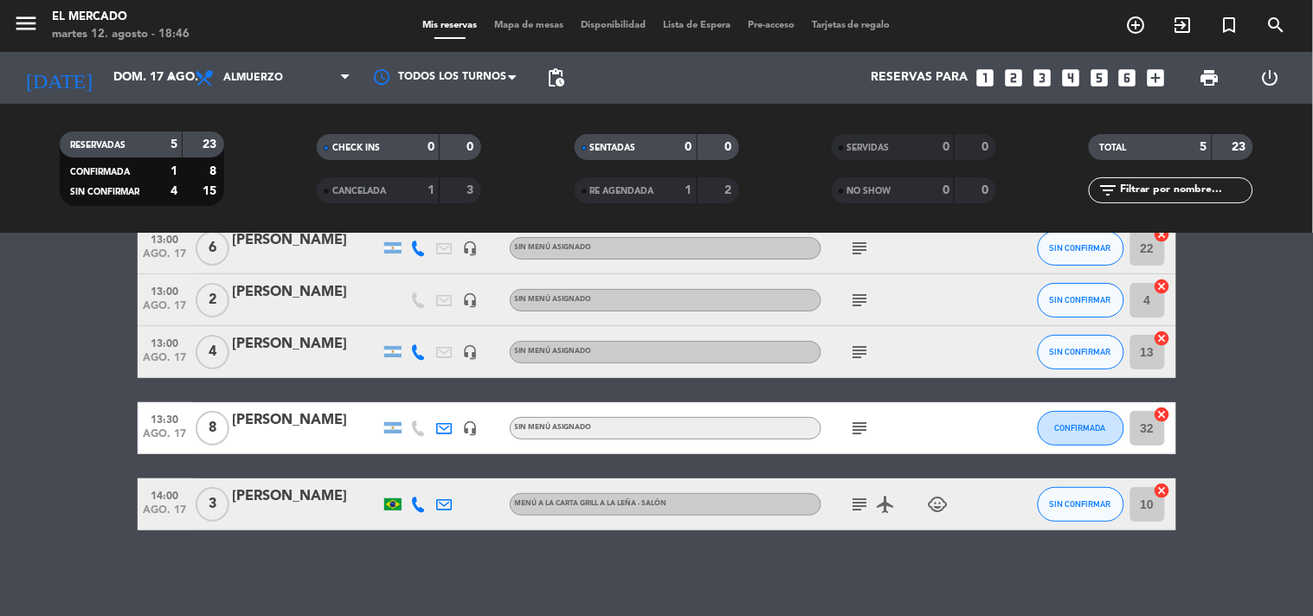
click at [864, 427] on icon "subject" at bounding box center [860, 428] width 21 height 21
click at [503, 28] on span "Mapa de mesas" at bounding box center [528, 26] width 87 height 10
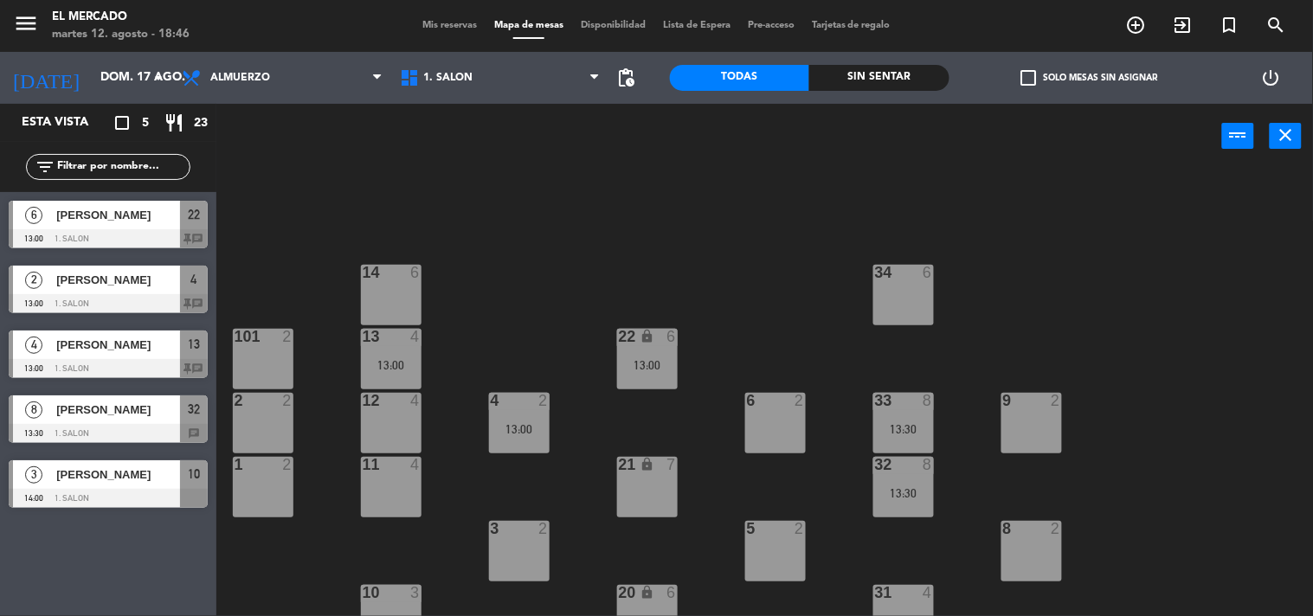
click at [385, 280] on div "14 6" at bounding box center [391, 273] width 61 height 17
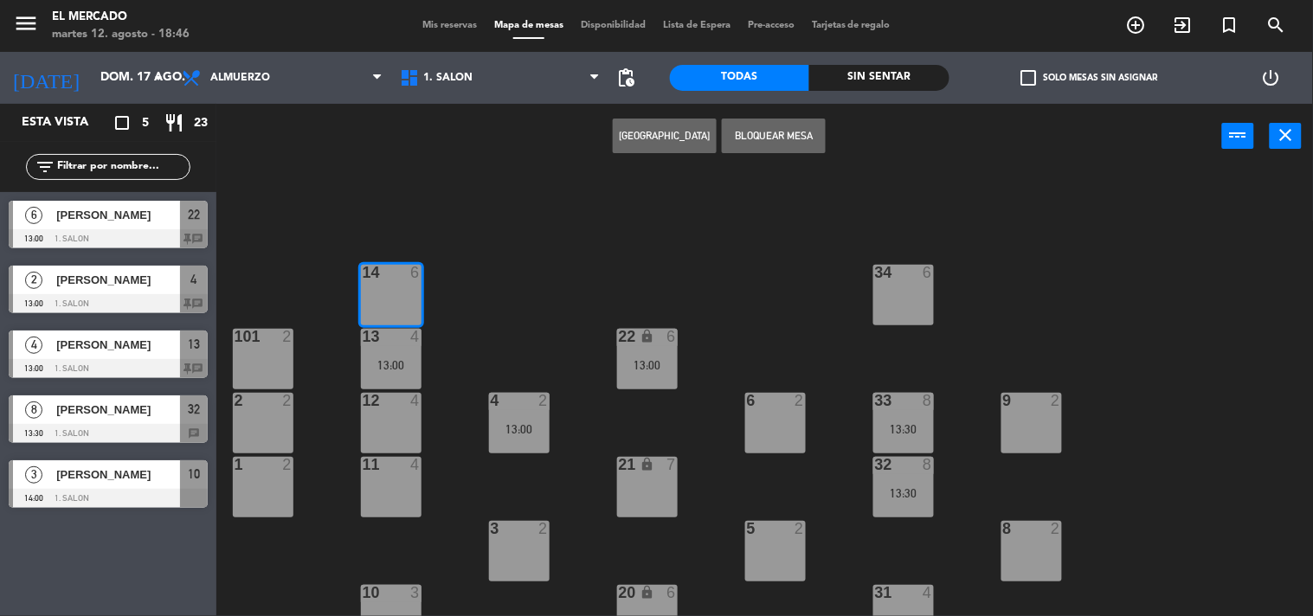
click at [714, 123] on button "[GEOGRAPHIC_DATA]" at bounding box center [665, 136] width 104 height 35
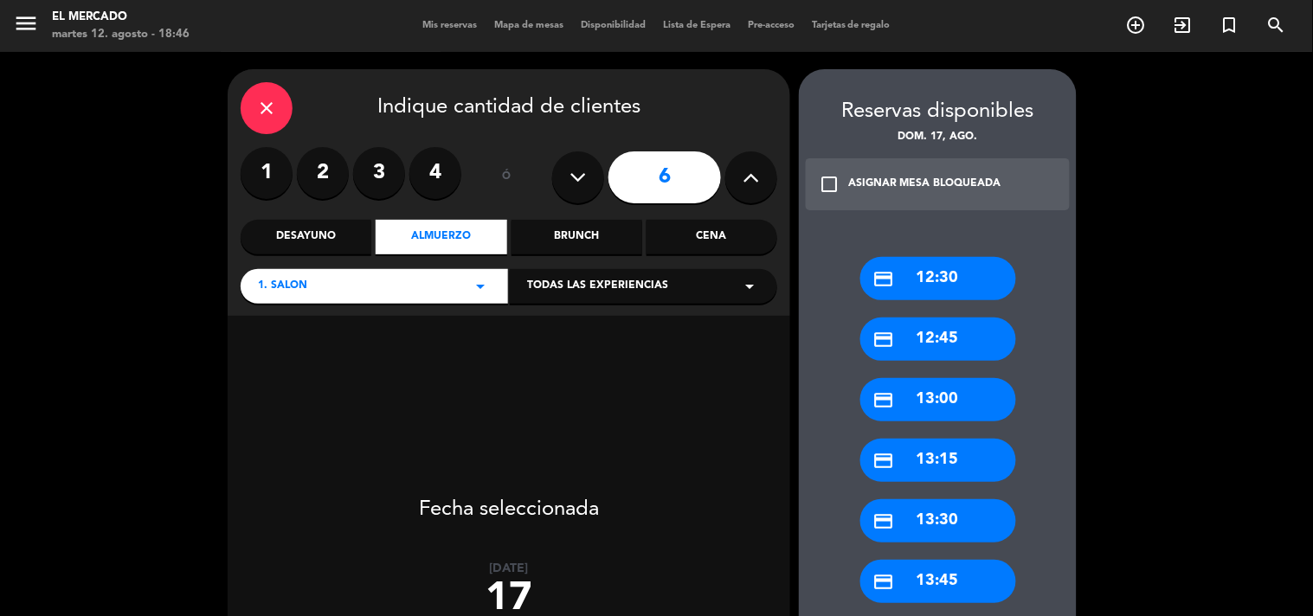
click at [577, 162] on button at bounding box center [578, 177] width 52 height 52
type input "5"
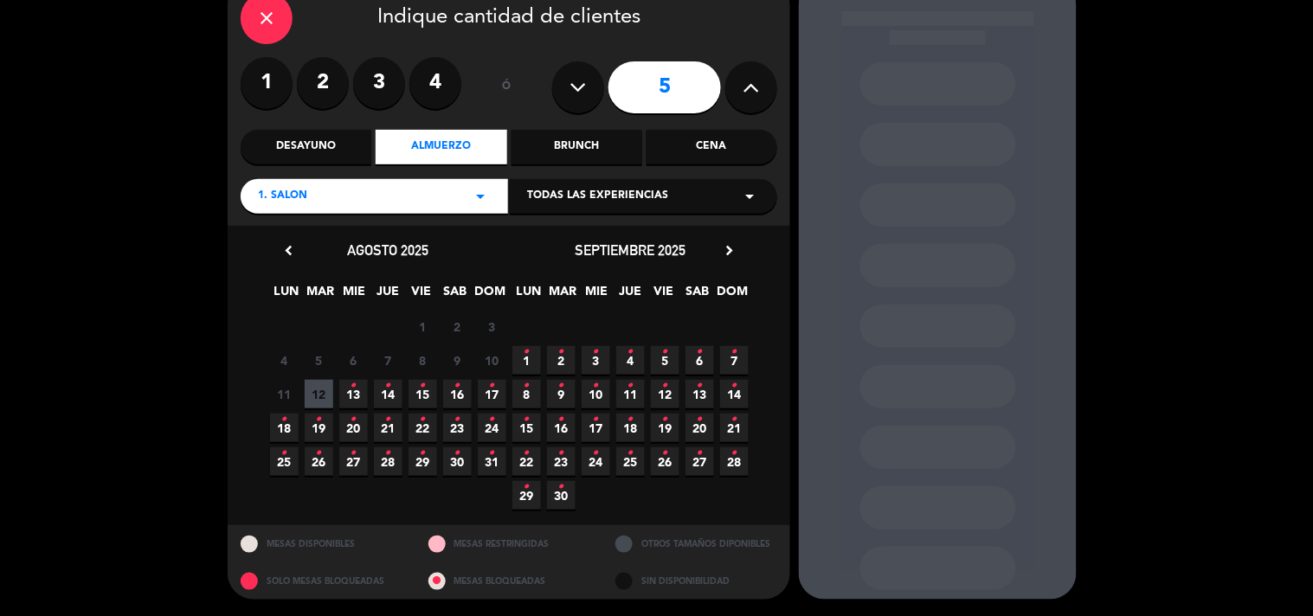
click at [479, 390] on span "17 •" at bounding box center [492, 394] width 29 height 29
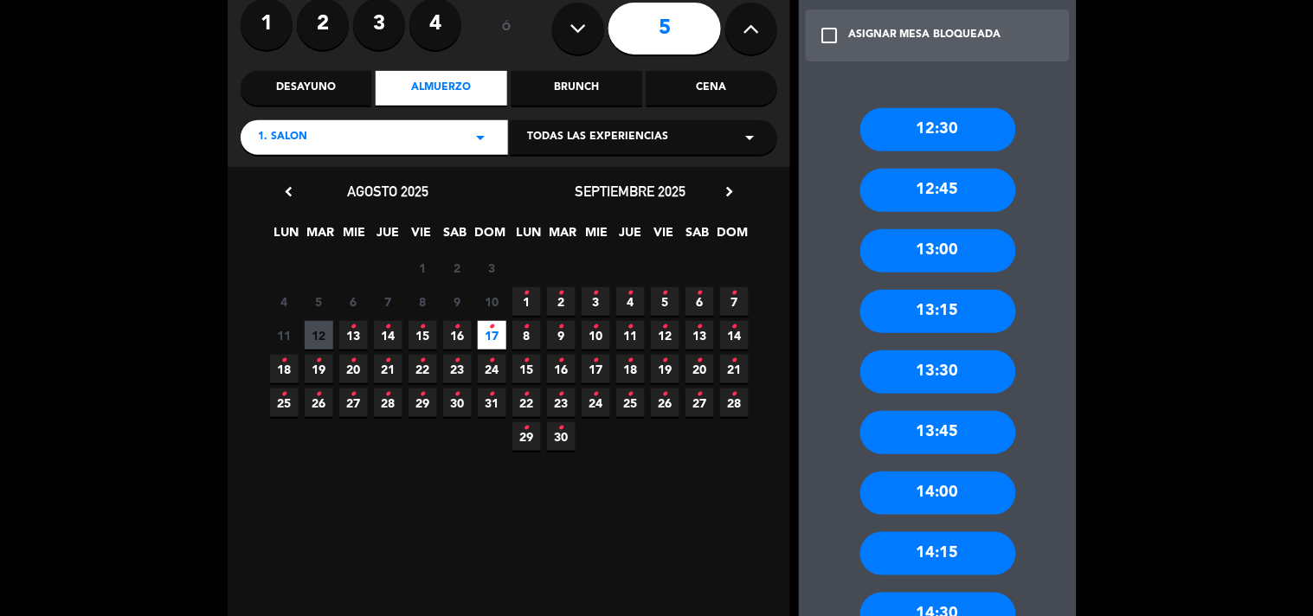
scroll to position [165, 0]
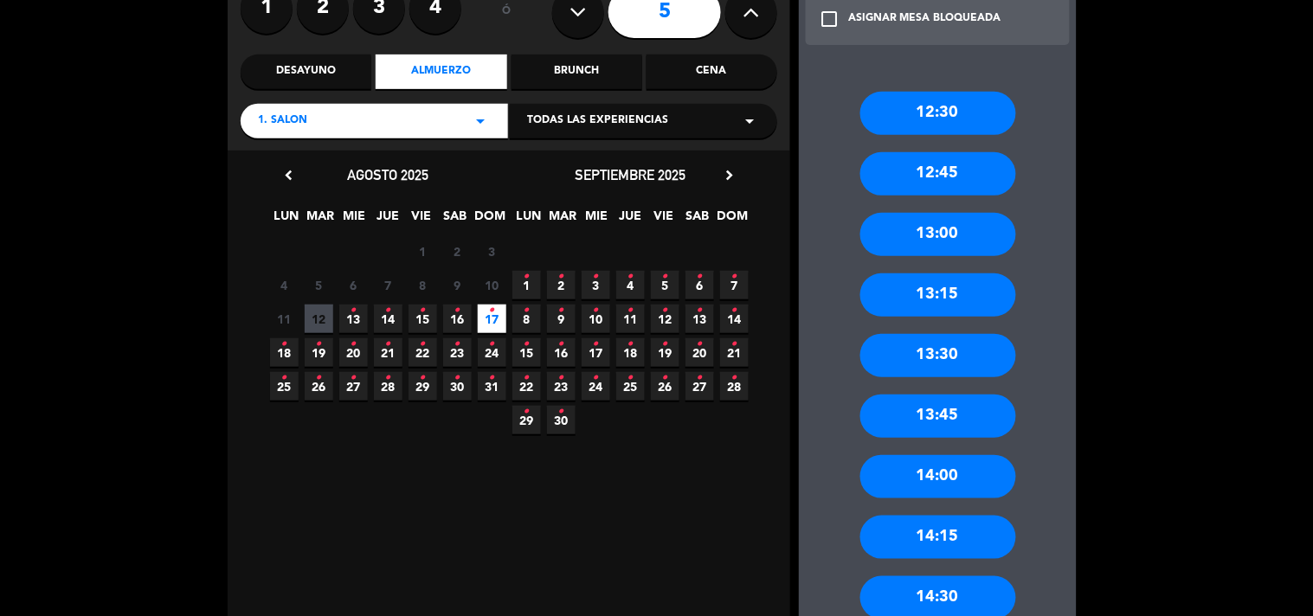
click at [935, 472] on div "14:00" at bounding box center [938, 476] width 156 height 43
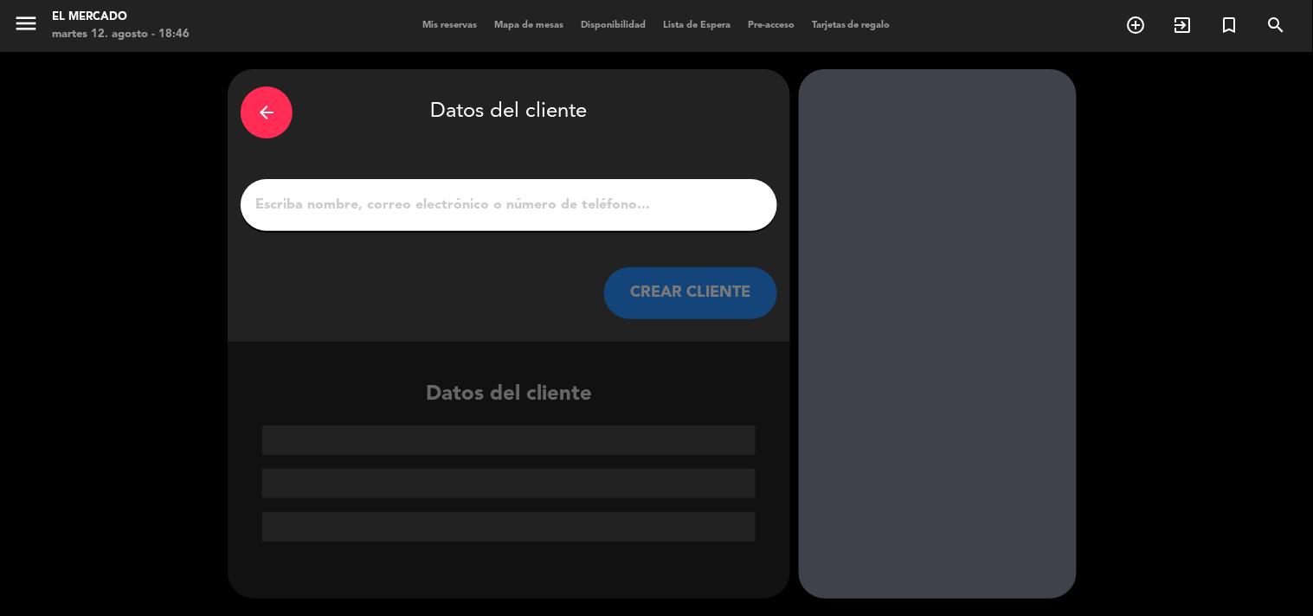
scroll to position [0, 0]
click at [606, 209] on input "1" at bounding box center [509, 205] width 511 height 24
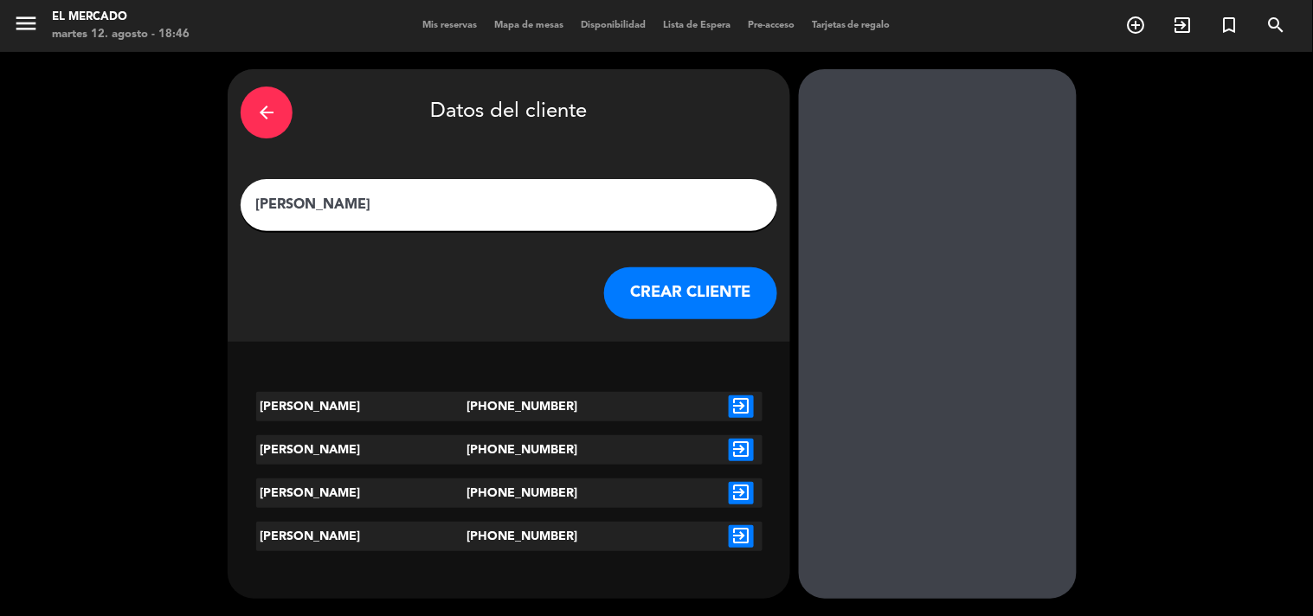
type input "[PERSON_NAME]"
click at [741, 407] on icon "exit_to_app" at bounding box center [741, 406] width 25 height 22
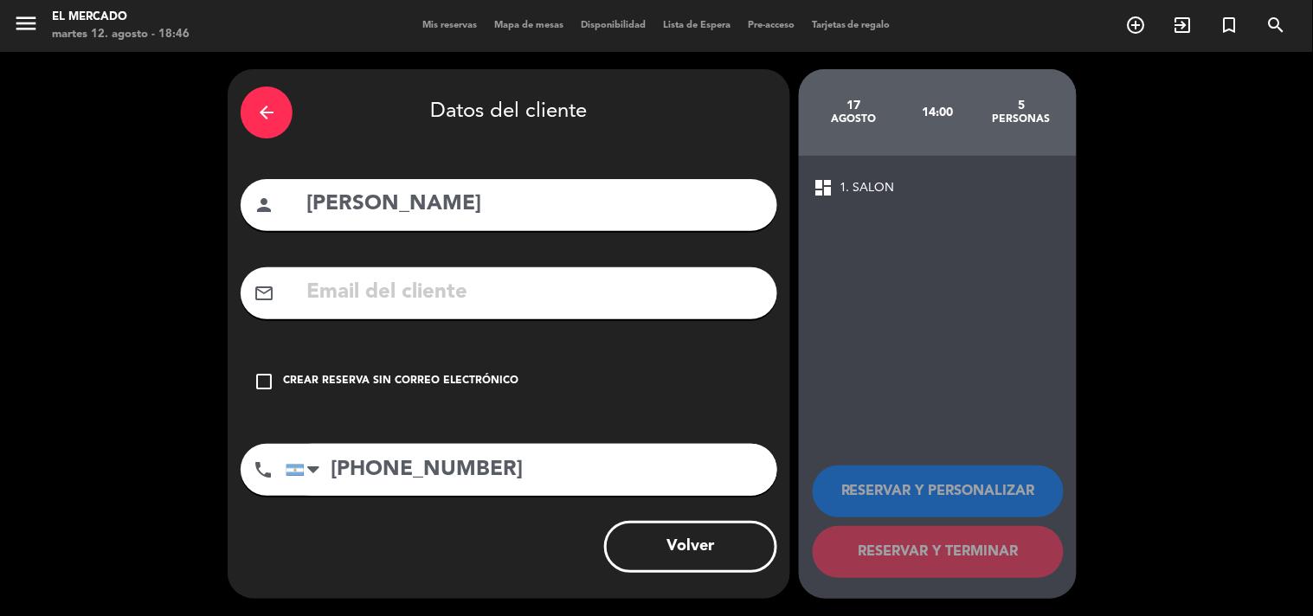
click at [323, 373] on div "Crear reserva sin correo electrónico" at bounding box center [400, 381] width 235 height 17
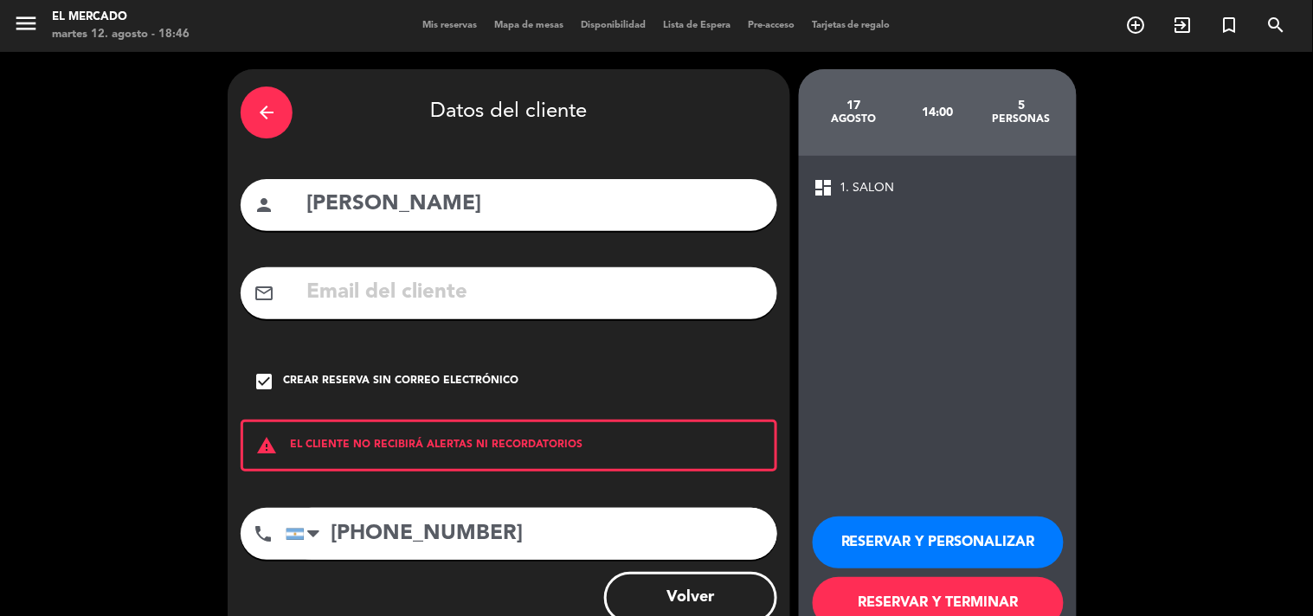
click at [864, 543] on button "RESERVAR Y PERSONALIZAR" at bounding box center [938, 543] width 251 height 52
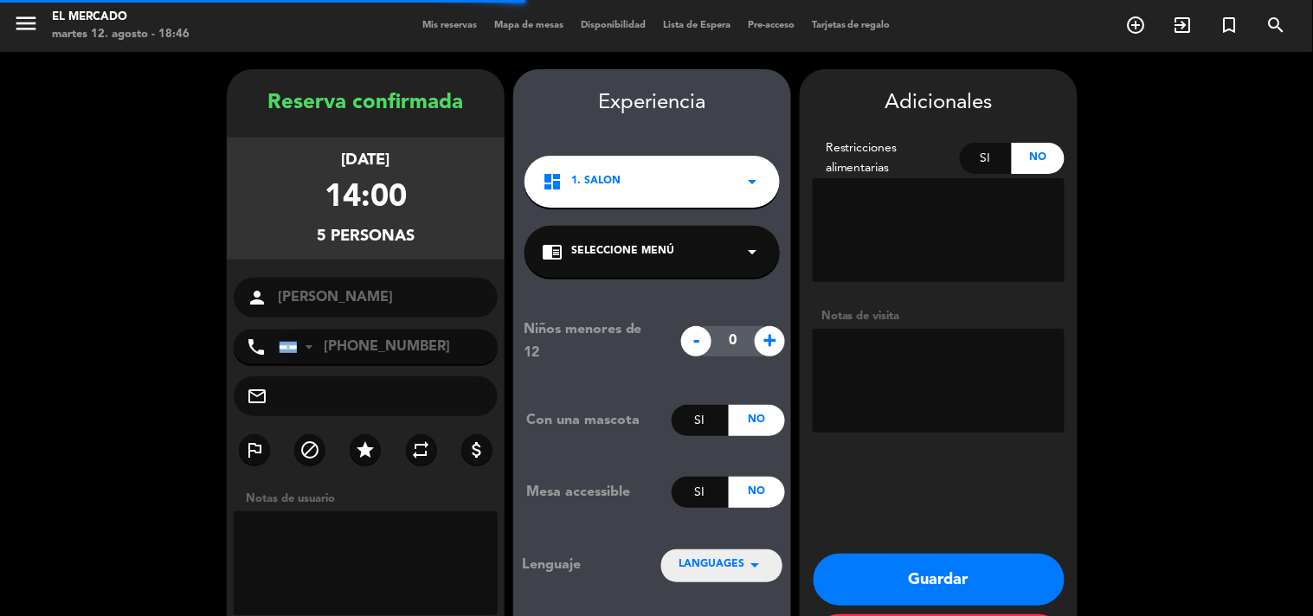
scroll to position [69, 0]
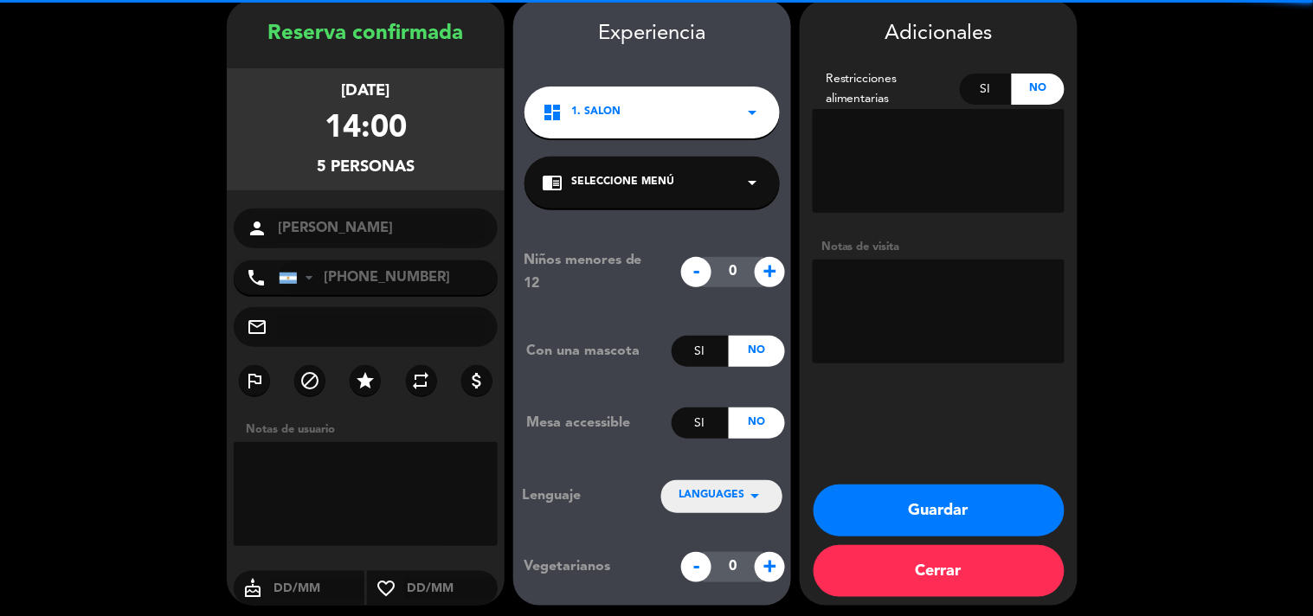
drag, startPoint x: 958, startPoint y: 314, endPoint x: 1074, endPoint y: 290, distance: 118.5
click at [959, 313] on textarea at bounding box center [939, 312] width 252 height 104
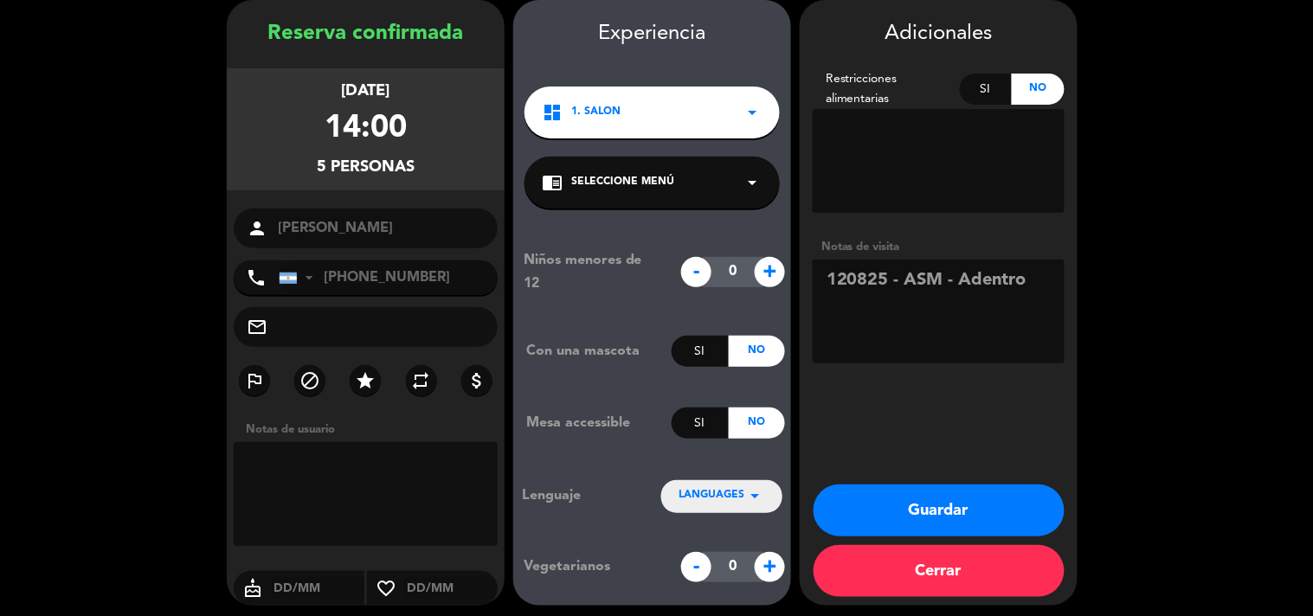
type textarea "120825 - ASM - Adentro"
click at [1010, 494] on button "Guardar" at bounding box center [938, 511] width 251 height 52
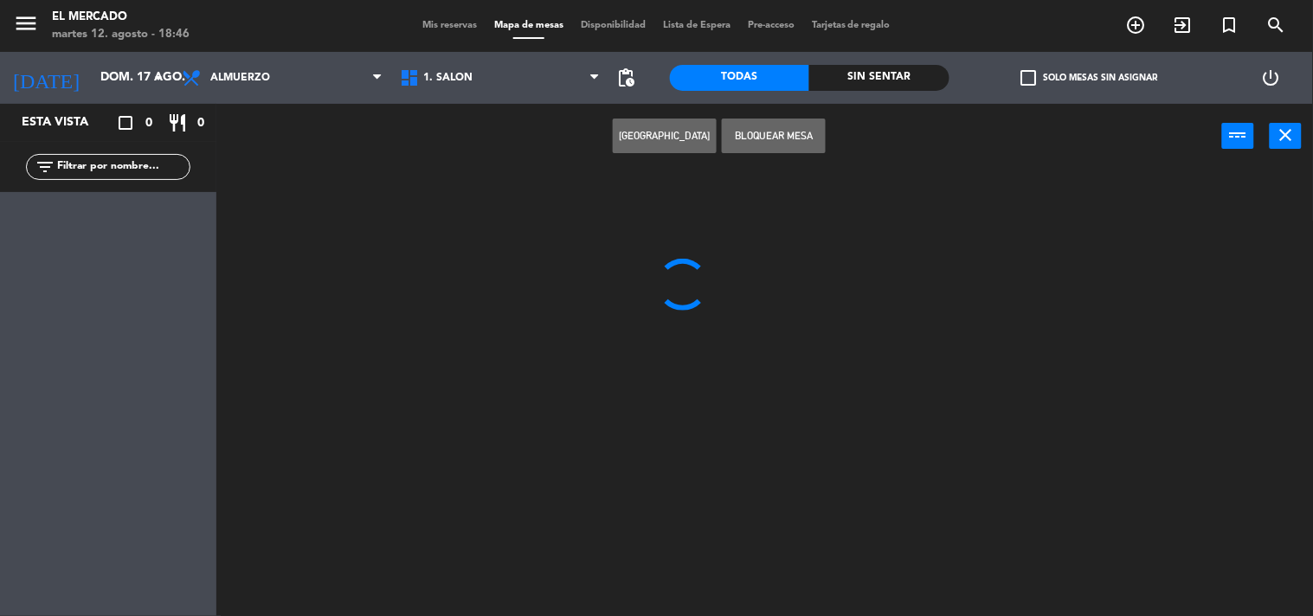
click at [427, 27] on span "Mis reservas" at bounding box center [450, 26] width 72 height 10
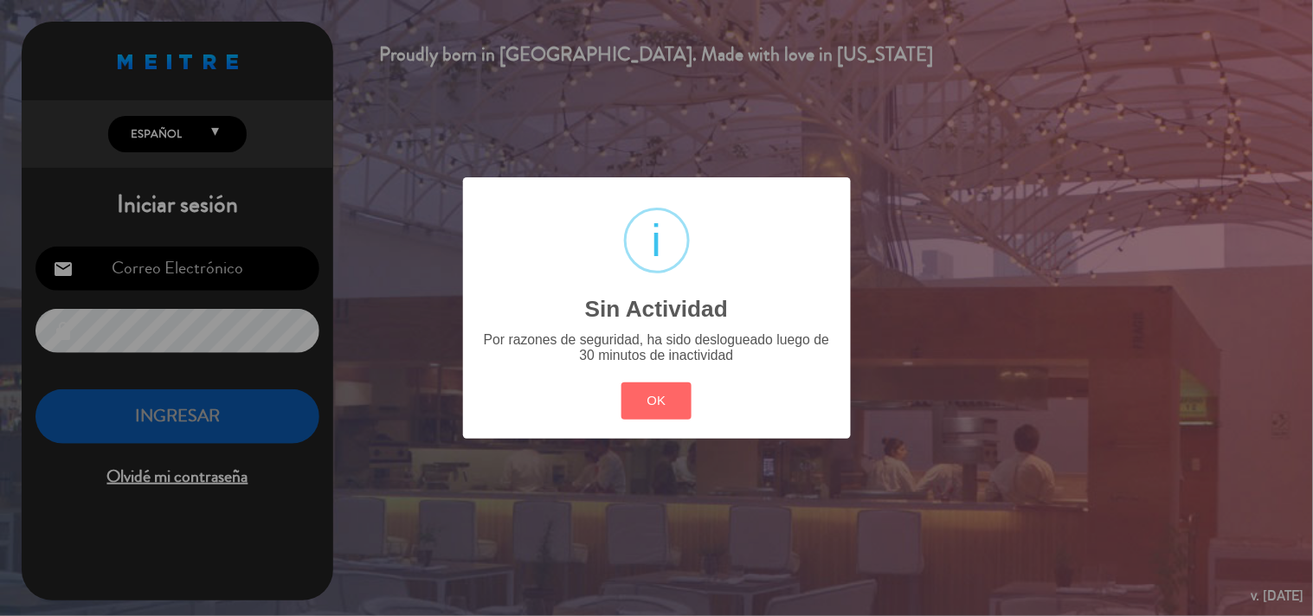
type input "[EMAIL_ADDRESS][DOMAIN_NAME]"
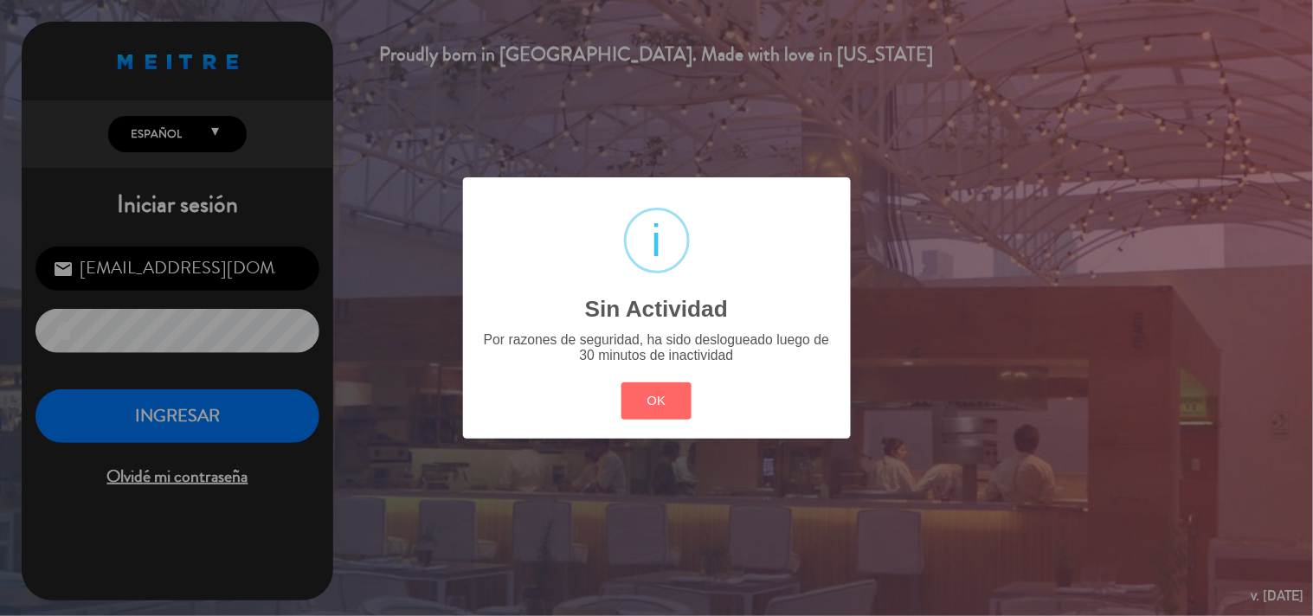
click at [671, 421] on div "OK Cancel" at bounding box center [656, 401] width 78 height 45
drag, startPoint x: 662, startPoint y: 409, endPoint x: 299, endPoint y: 476, distance: 369.5
click at [661, 408] on button "OK" at bounding box center [656, 400] width 70 height 37
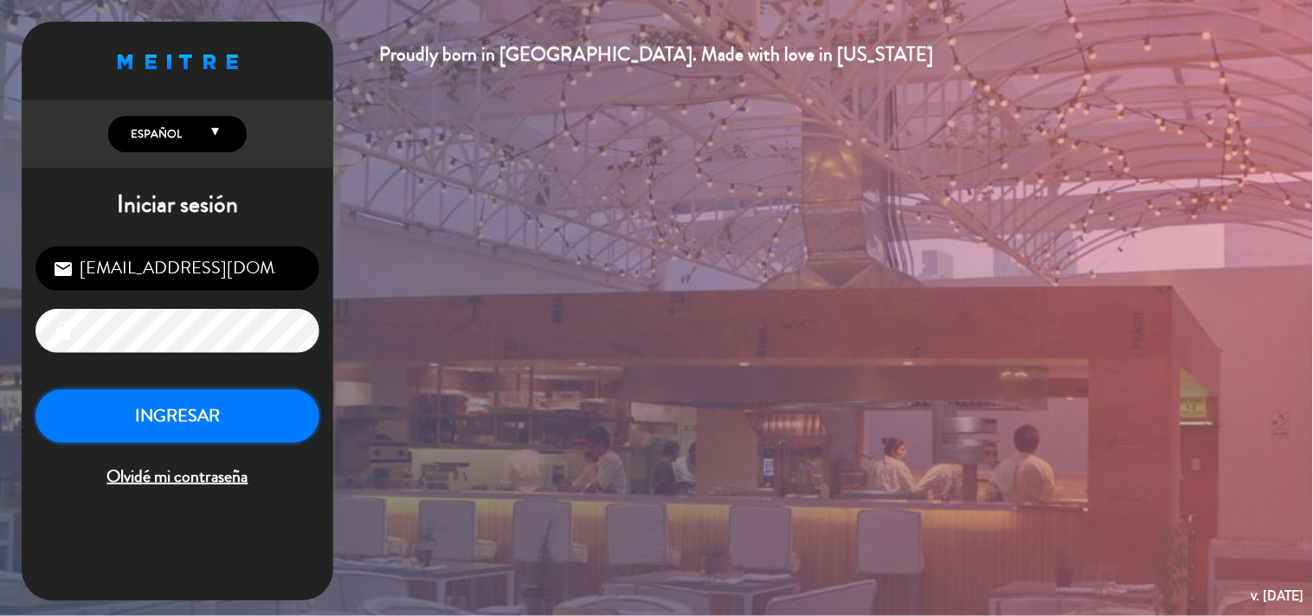
click at [121, 421] on button "INGRESAR" at bounding box center [177, 416] width 284 height 55
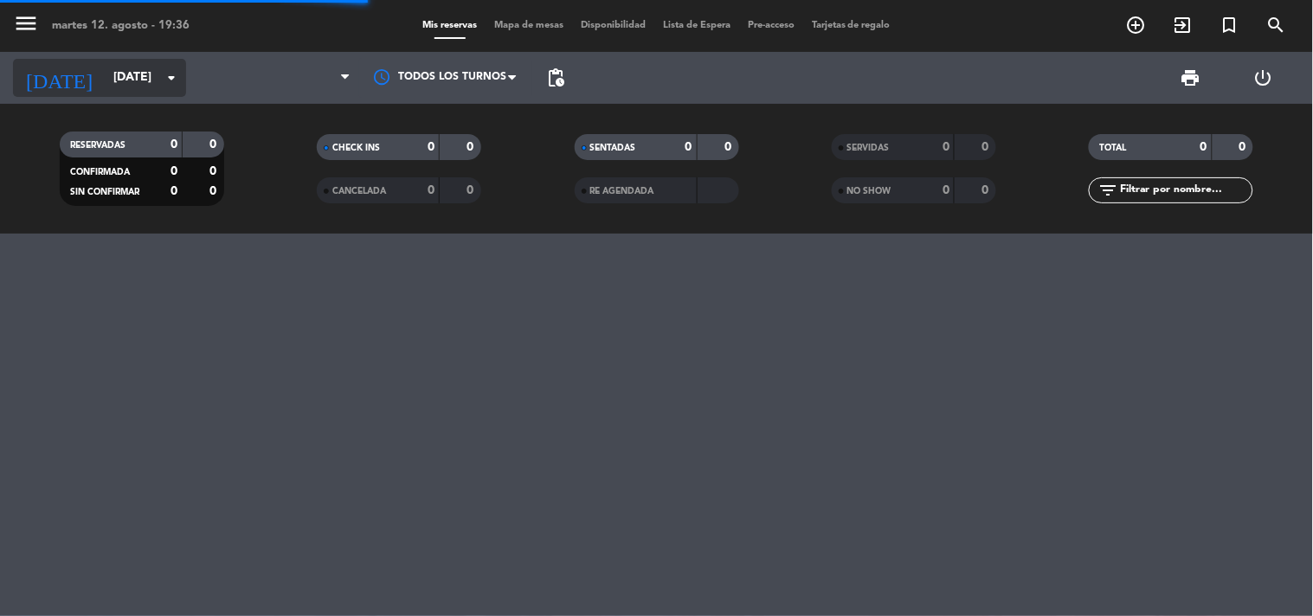
click at [119, 90] on input "[DATE]" at bounding box center [187, 77] width 164 height 31
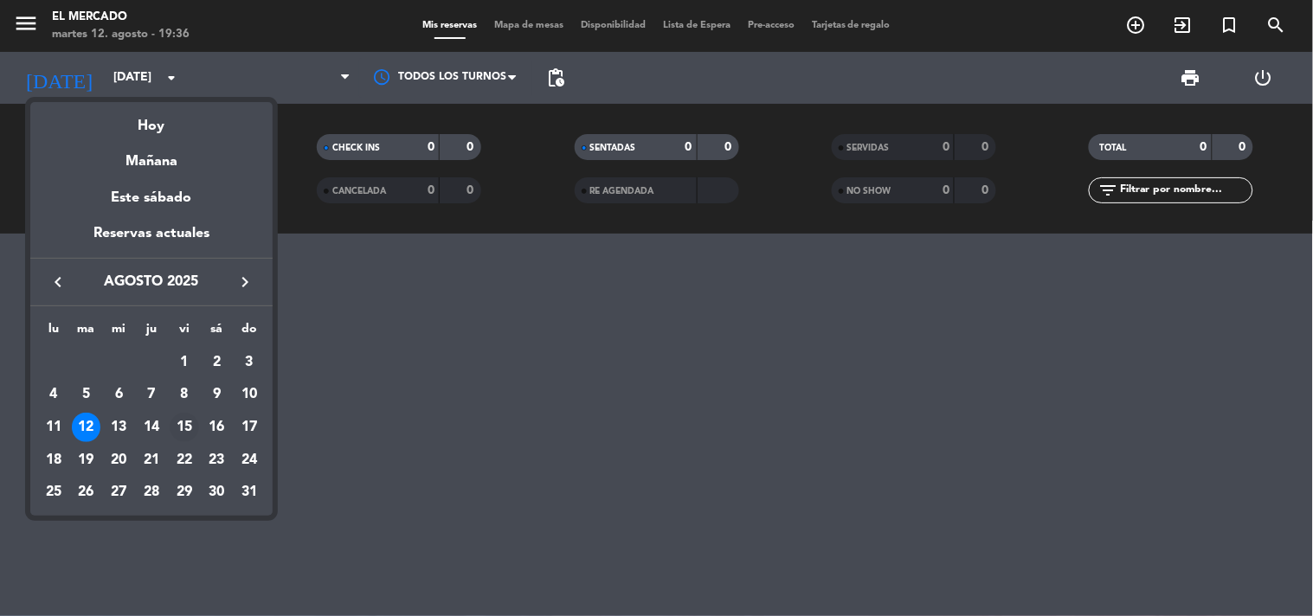
click at [182, 421] on div "15" at bounding box center [184, 427] width 29 height 29
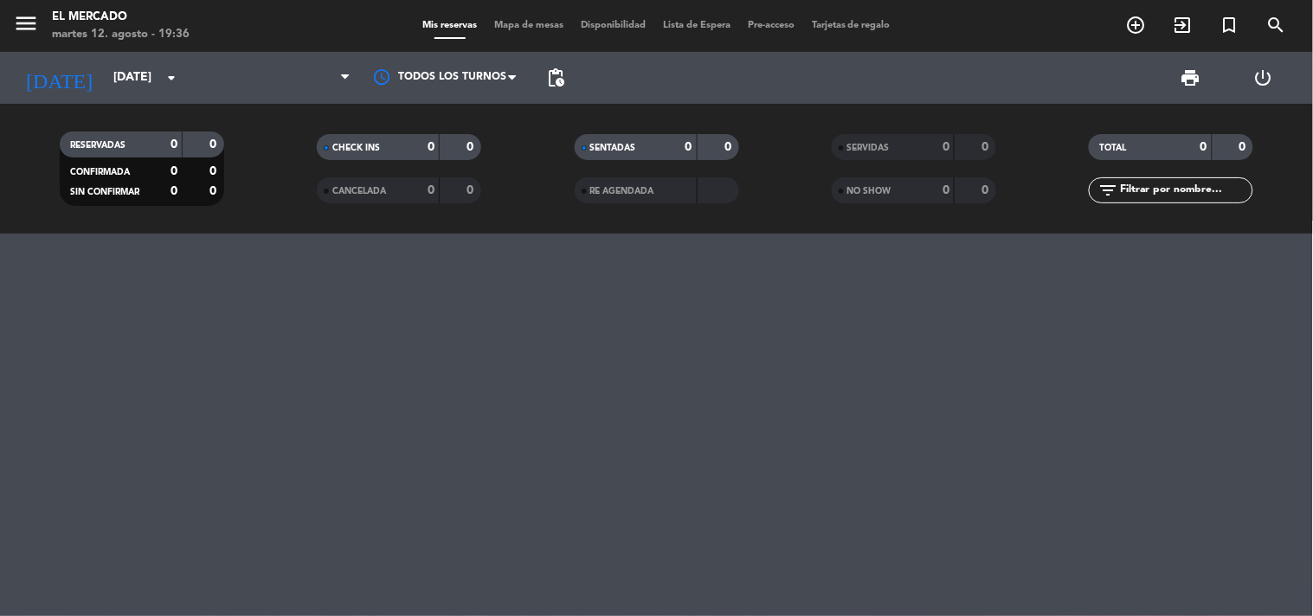
type input "vie. 15 ago."
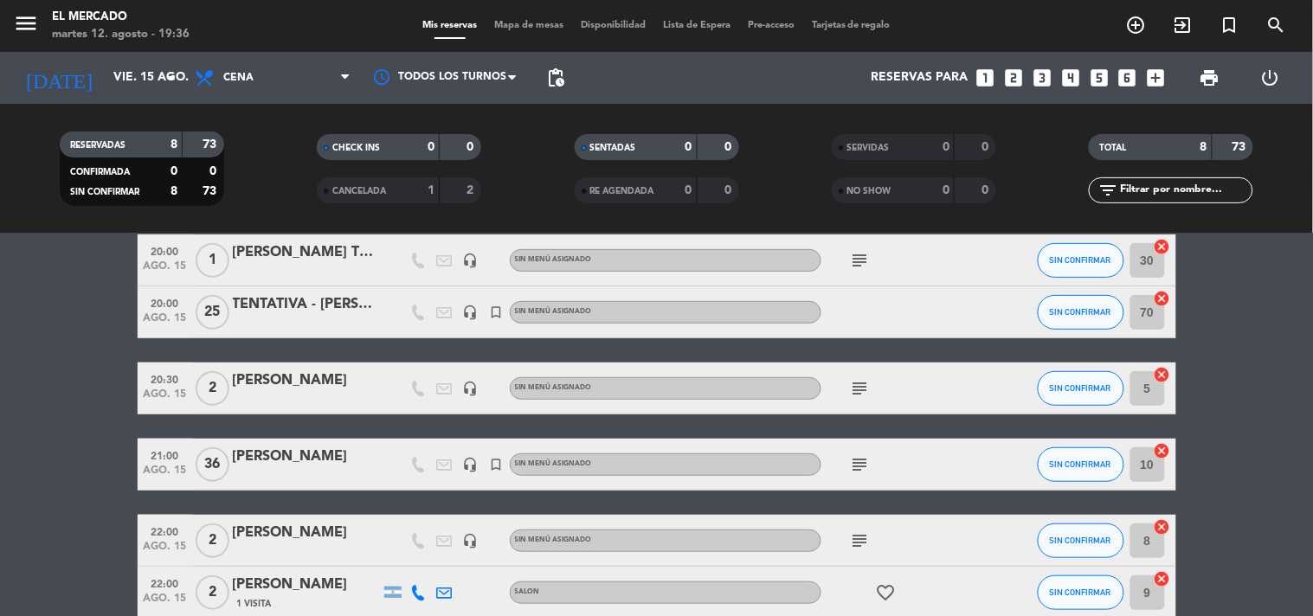
scroll to position [127, 0]
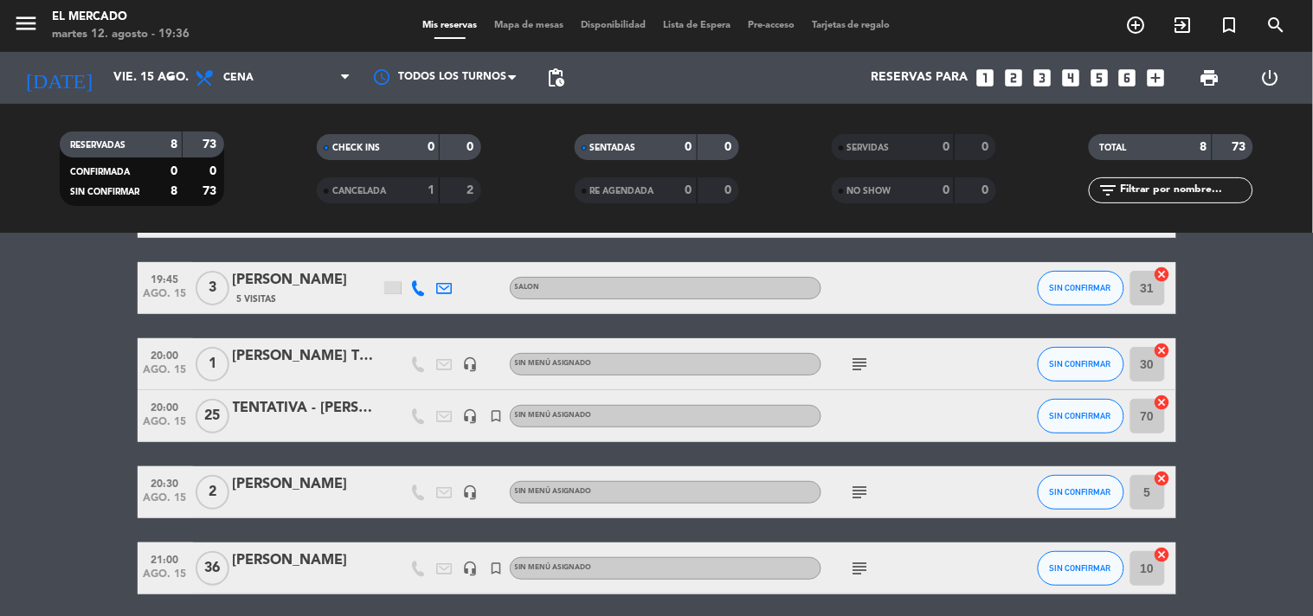
click at [41, 22] on span "menu" at bounding box center [32, 26] width 39 height 41
click at [23, 21] on icon "menu" at bounding box center [26, 23] width 26 height 26
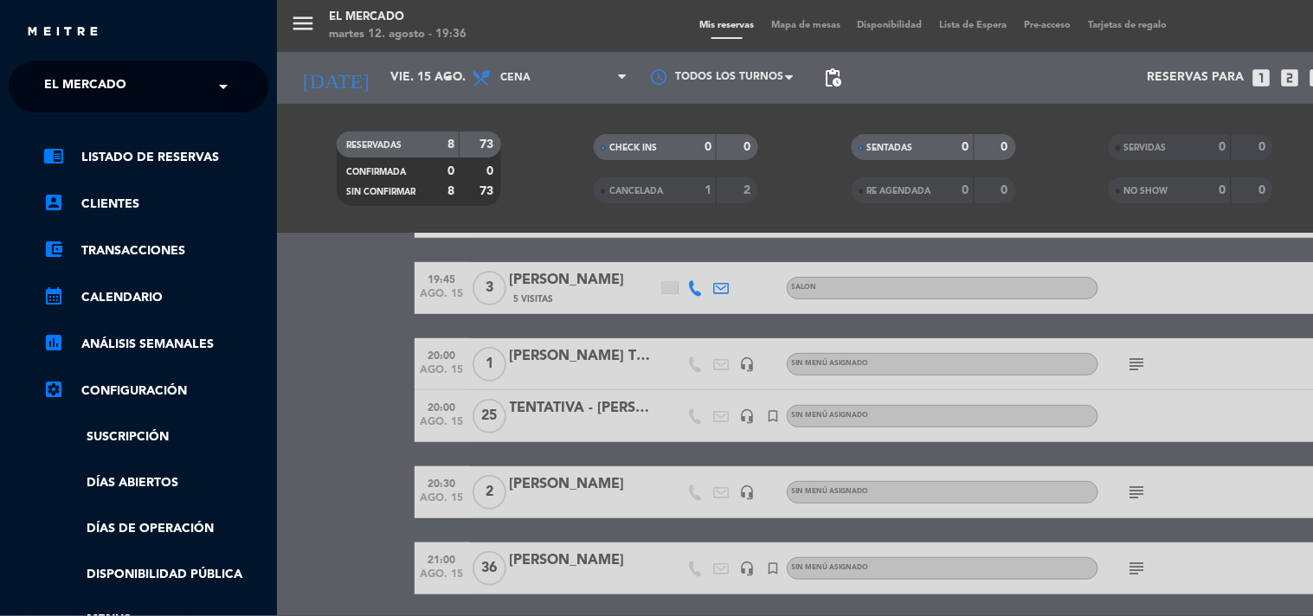
click at [139, 96] on div "× El Mercado" at bounding box center [94, 86] width 115 height 36
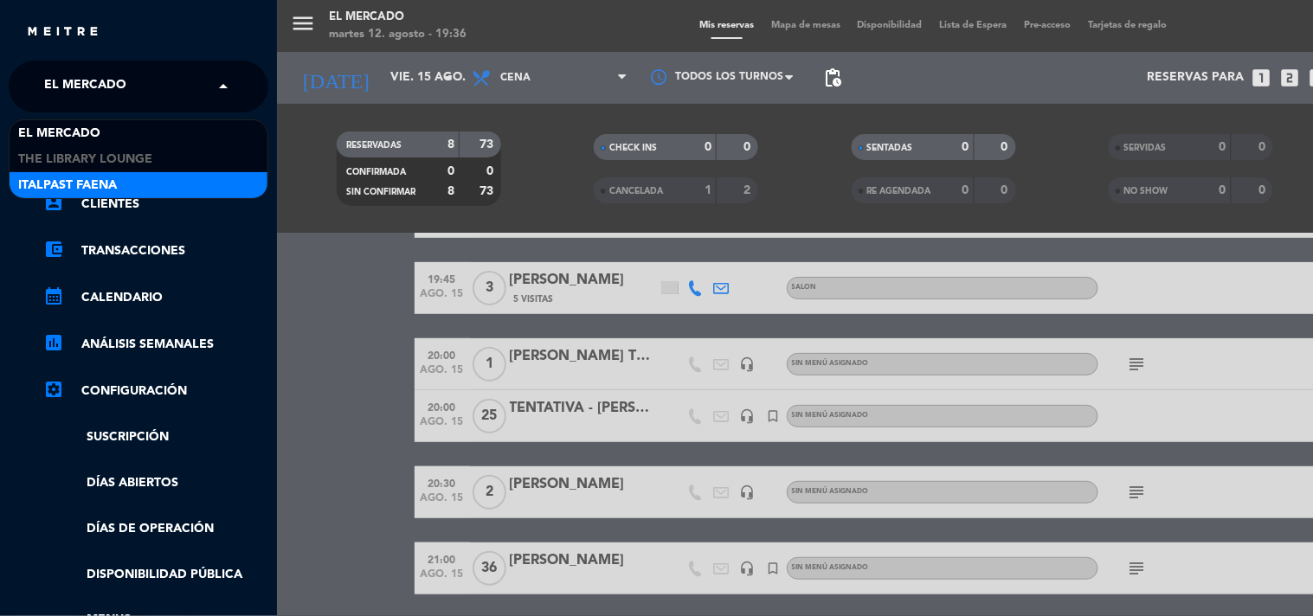
click at [125, 177] on div "Italpast Faena" at bounding box center [139, 185] width 258 height 26
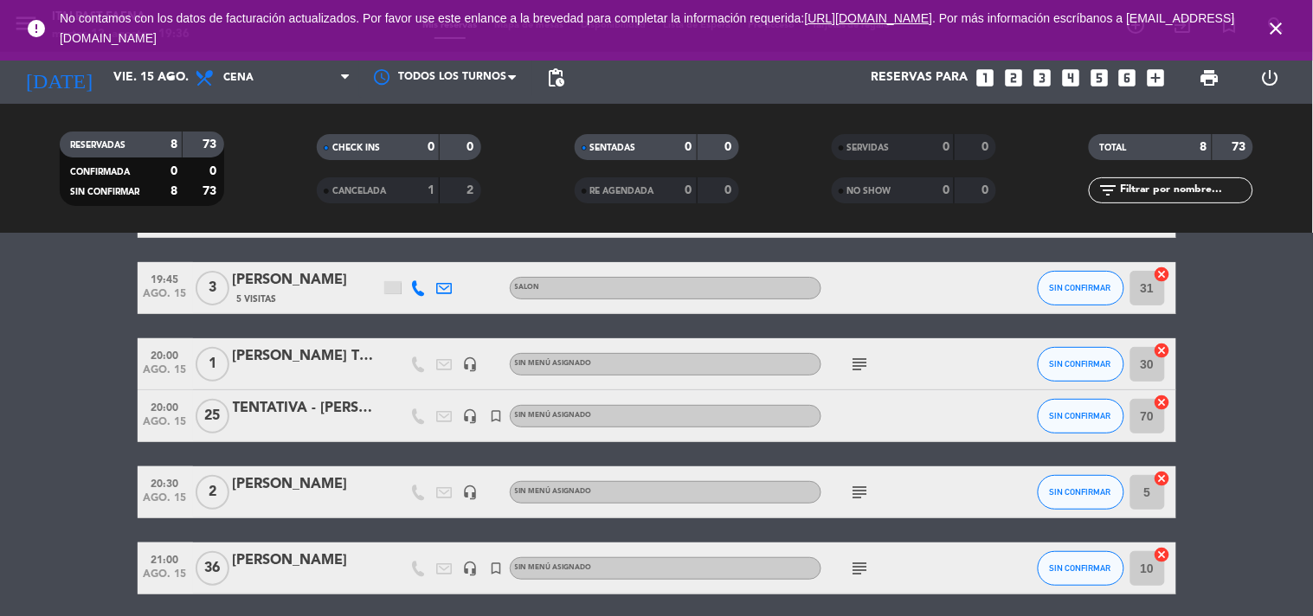
click at [1274, 29] on icon "close" at bounding box center [1276, 28] width 21 height 21
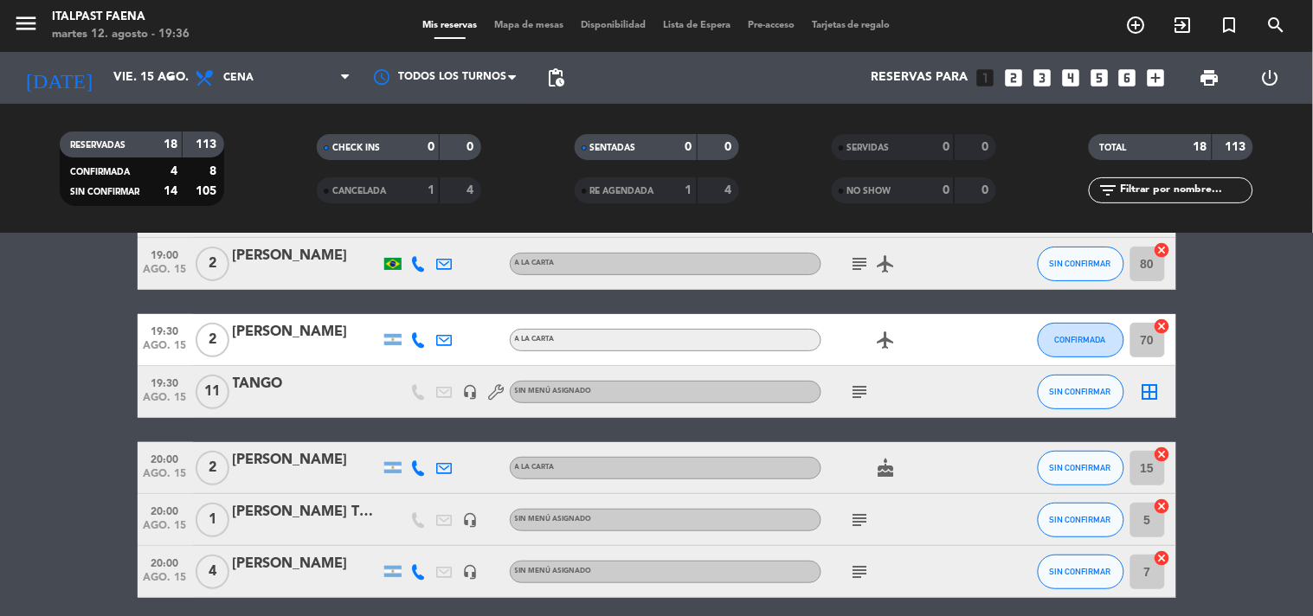
click at [543, 27] on span "Mapa de mesas" at bounding box center [528, 26] width 87 height 10
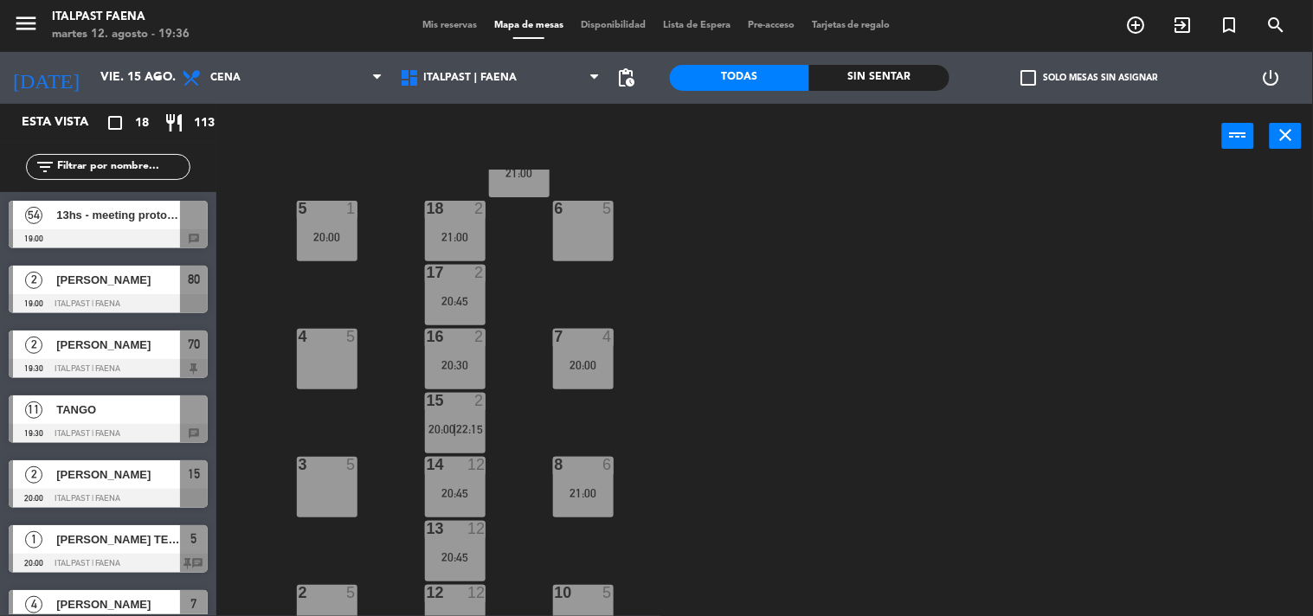
scroll to position [96, 0]
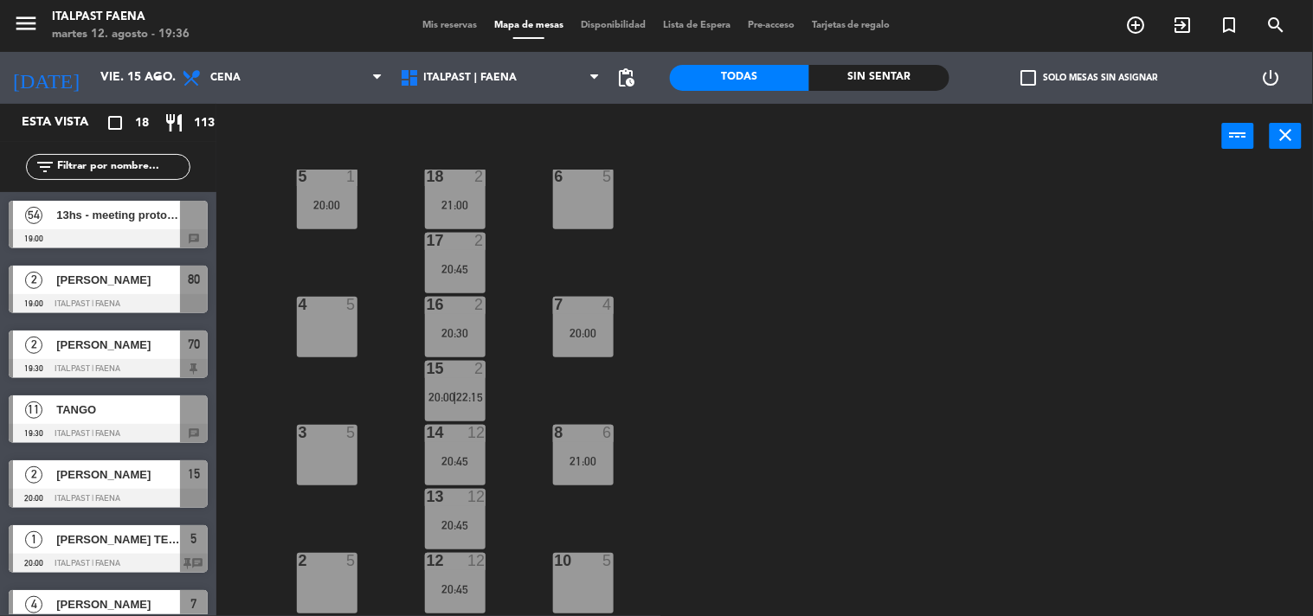
click at [331, 309] on div at bounding box center [326, 305] width 29 height 16
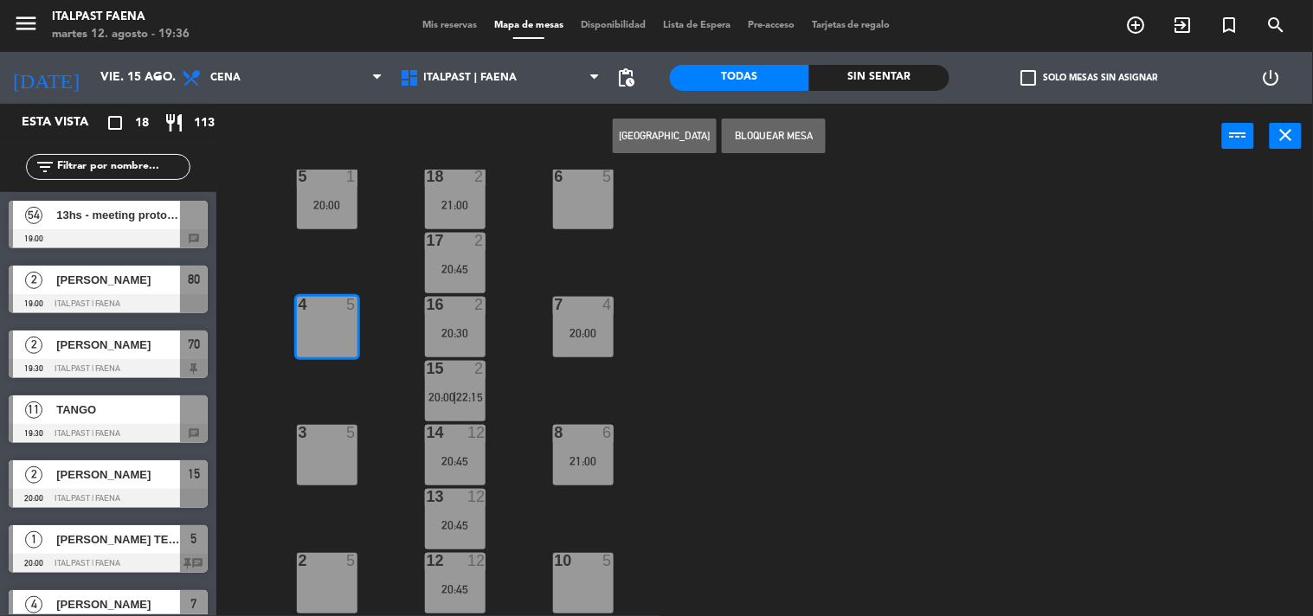
click at [646, 142] on button "[GEOGRAPHIC_DATA]" at bounding box center [665, 136] width 104 height 35
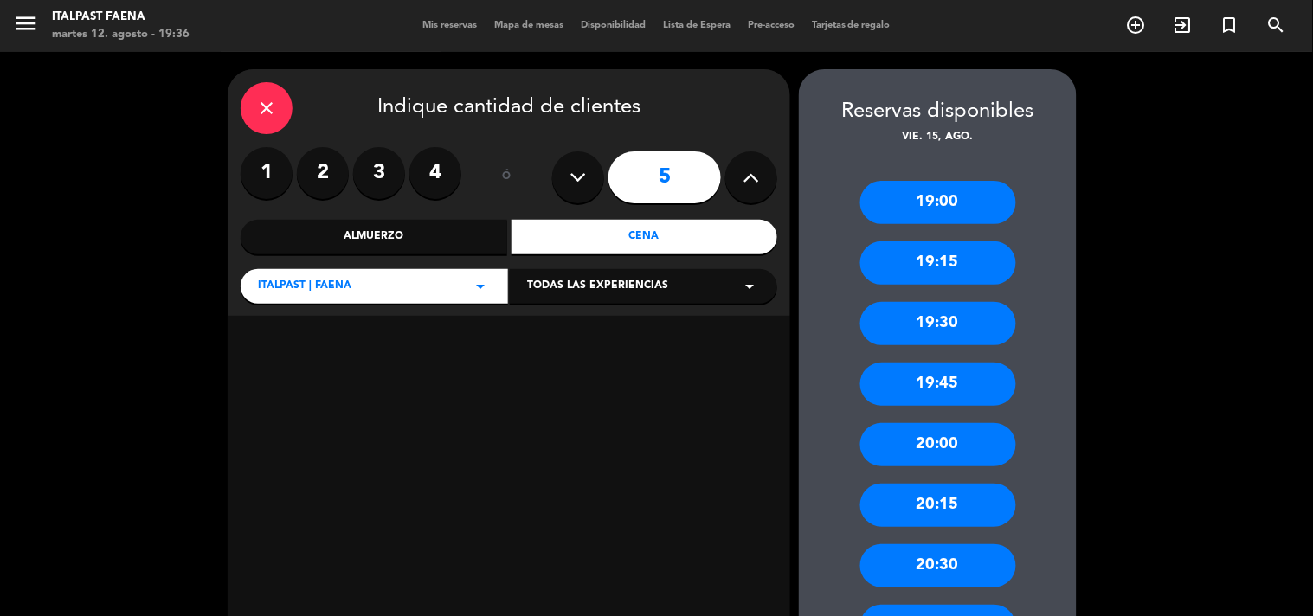
click at [953, 558] on div "20:30" at bounding box center [938, 565] width 156 height 43
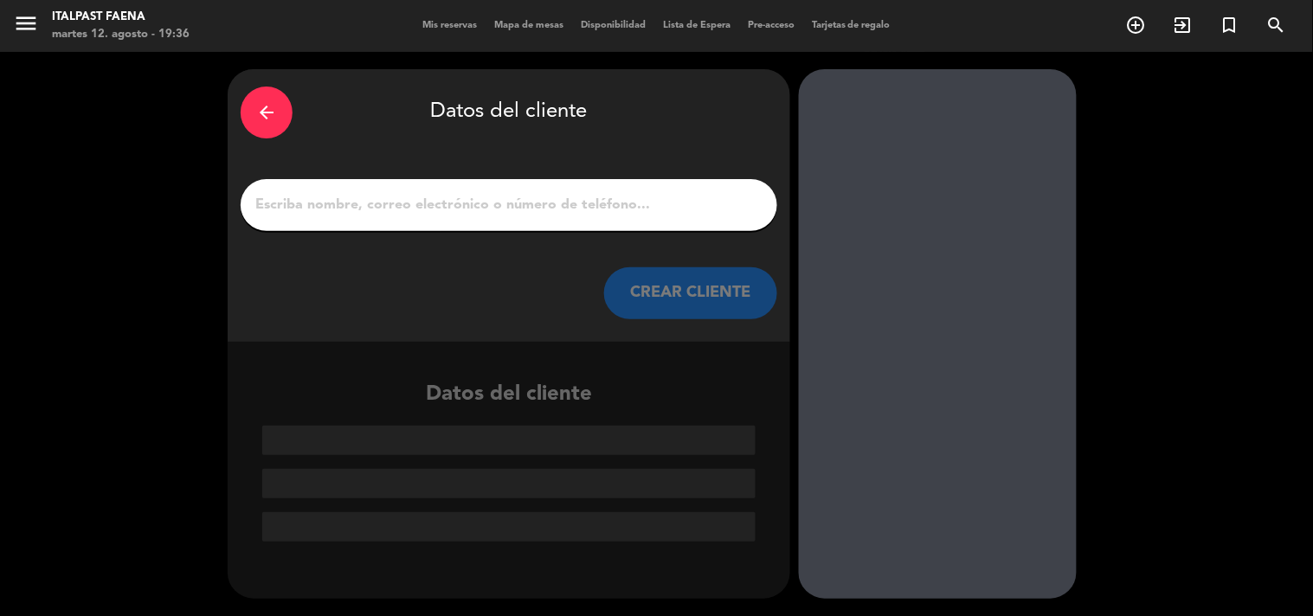
click at [581, 204] on input "1" at bounding box center [509, 205] width 511 height 24
type input "V"
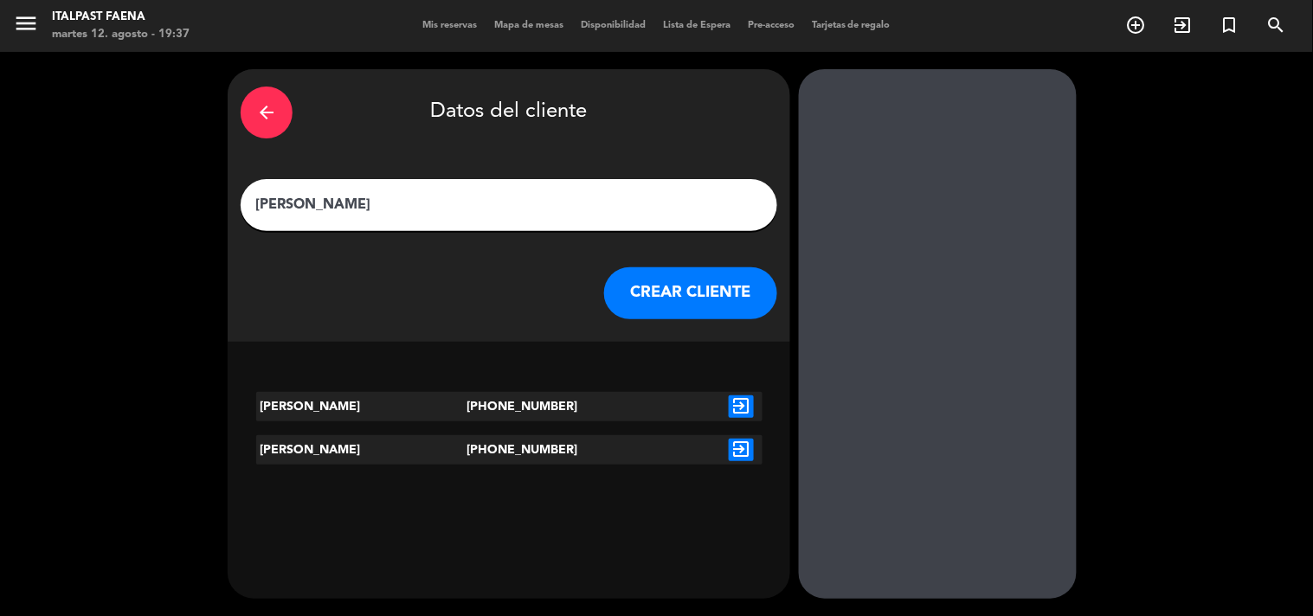
type input "[PERSON_NAME]"
click at [741, 453] on icon "exit_to_app" at bounding box center [741, 450] width 25 height 22
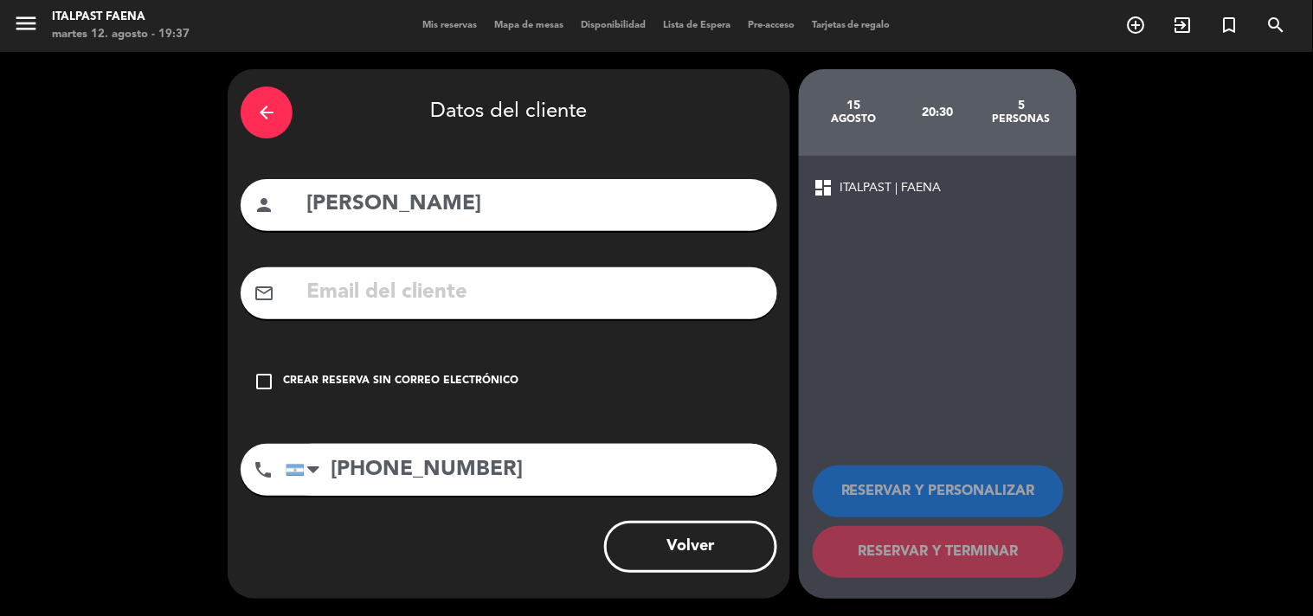
click at [422, 395] on div "check_box_outline_blank Crear reserva sin correo electrónico" at bounding box center [509, 382] width 536 height 52
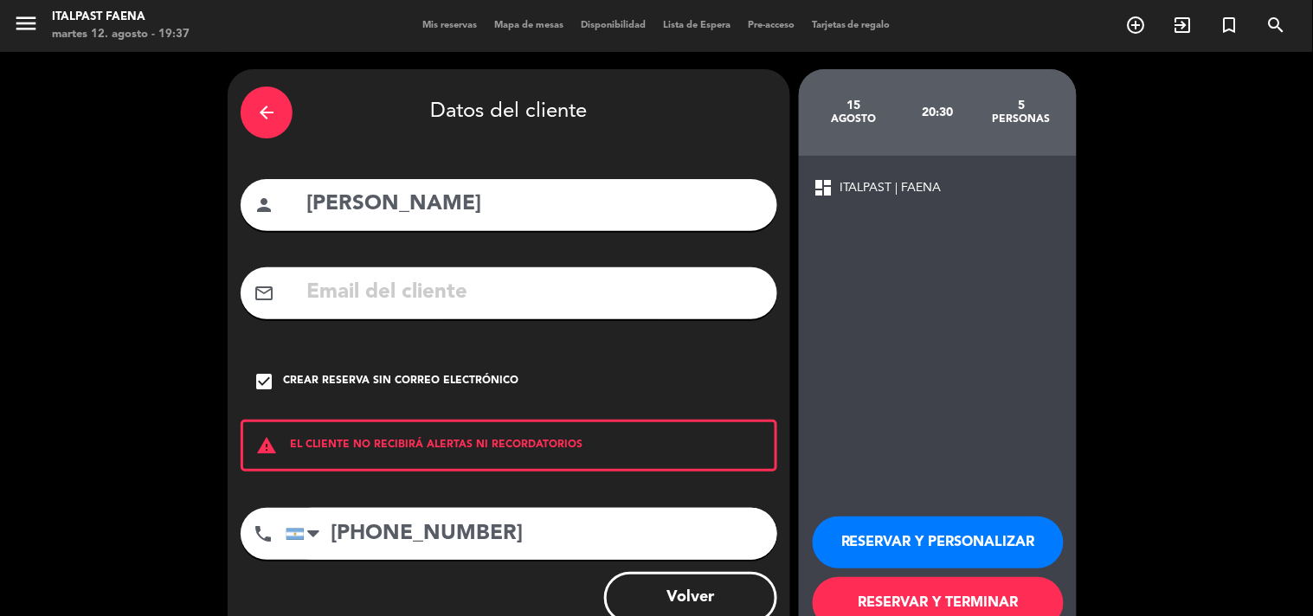
click at [991, 546] on button "RESERVAR Y PERSONALIZAR" at bounding box center [938, 543] width 251 height 52
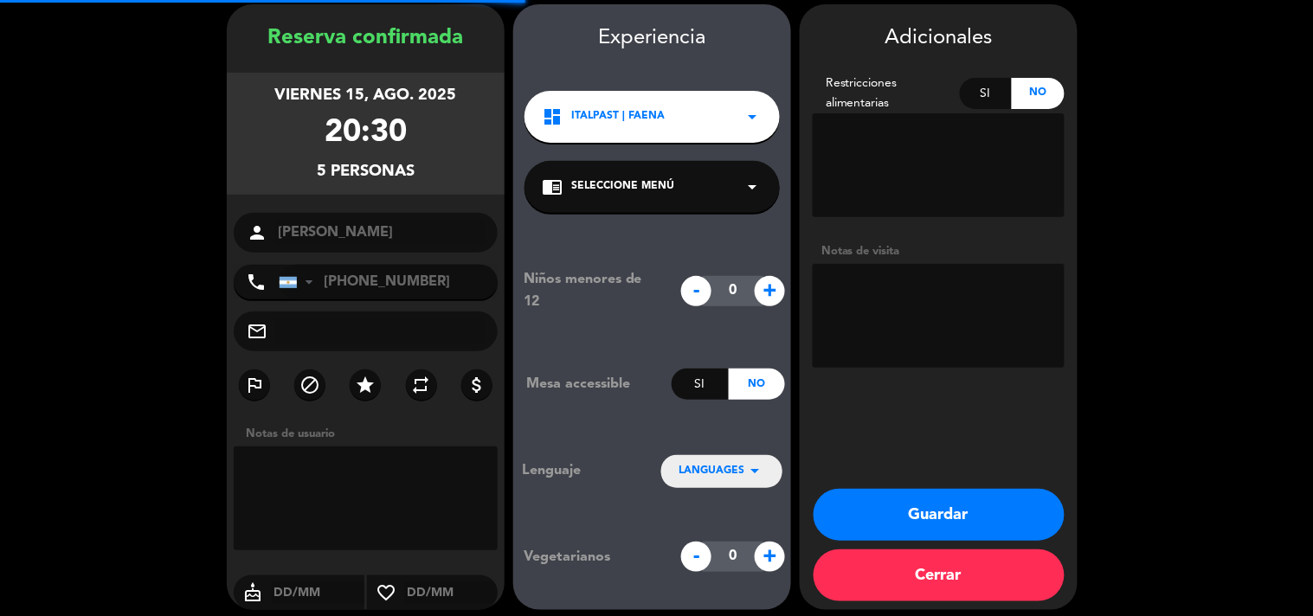
scroll to position [69, 0]
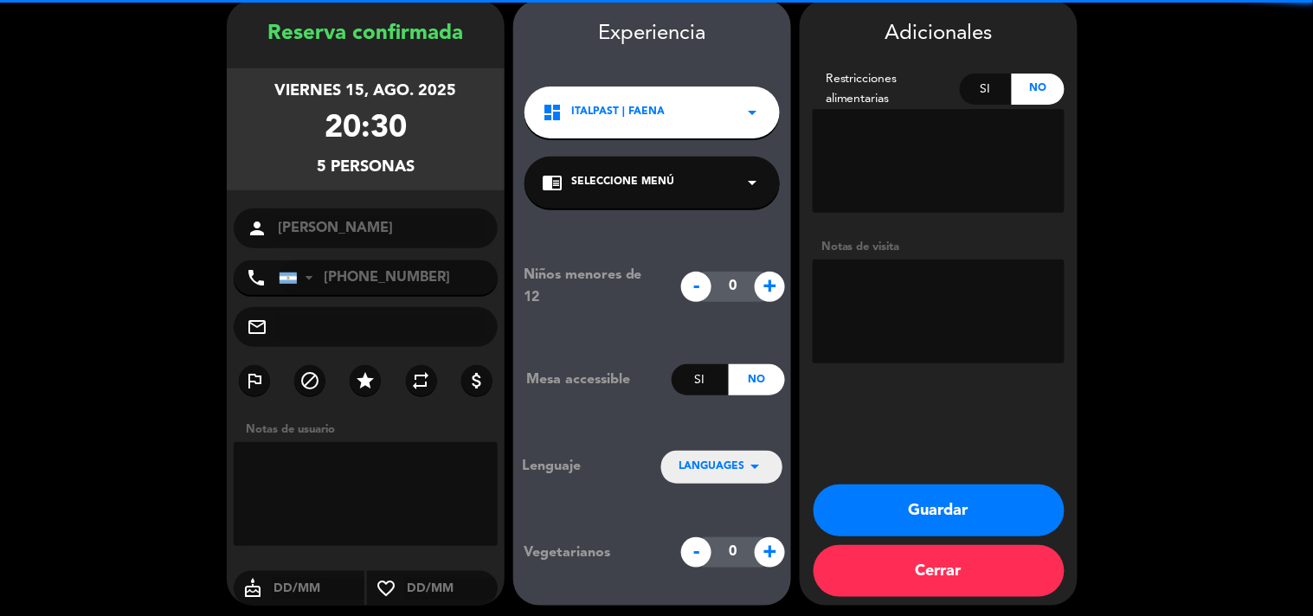
click at [949, 301] on textarea at bounding box center [939, 312] width 252 height 104
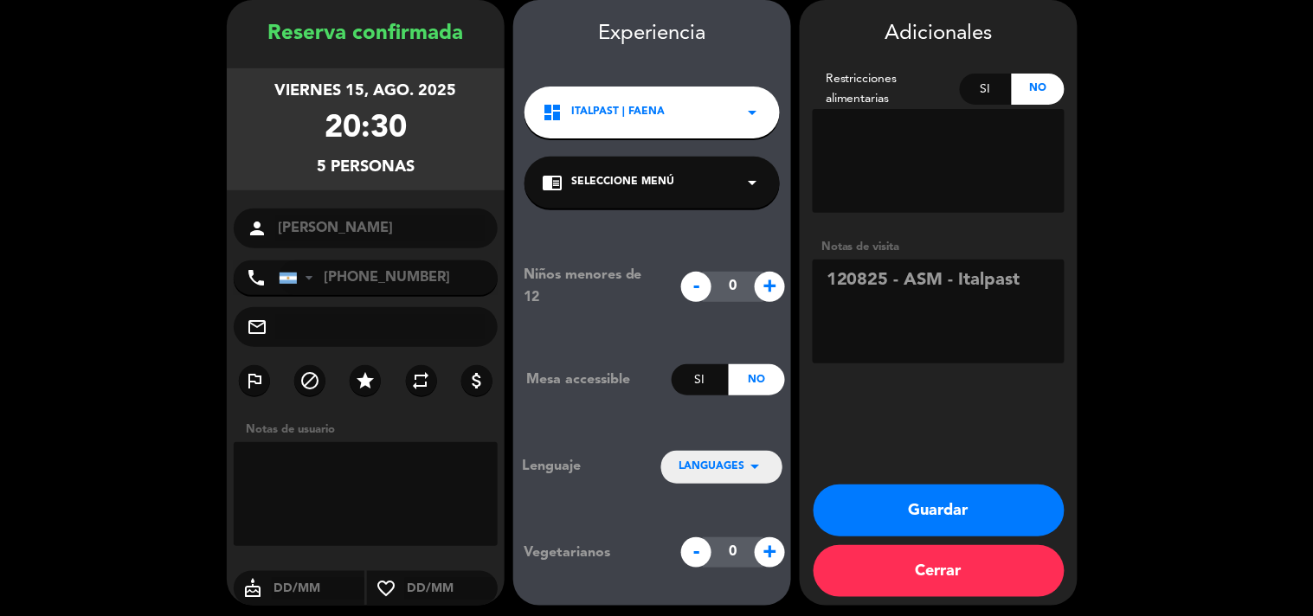
type textarea "120825 - ASM - Italpast"
click at [955, 506] on button "Guardar" at bounding box center [938, 511] width 251 height 52
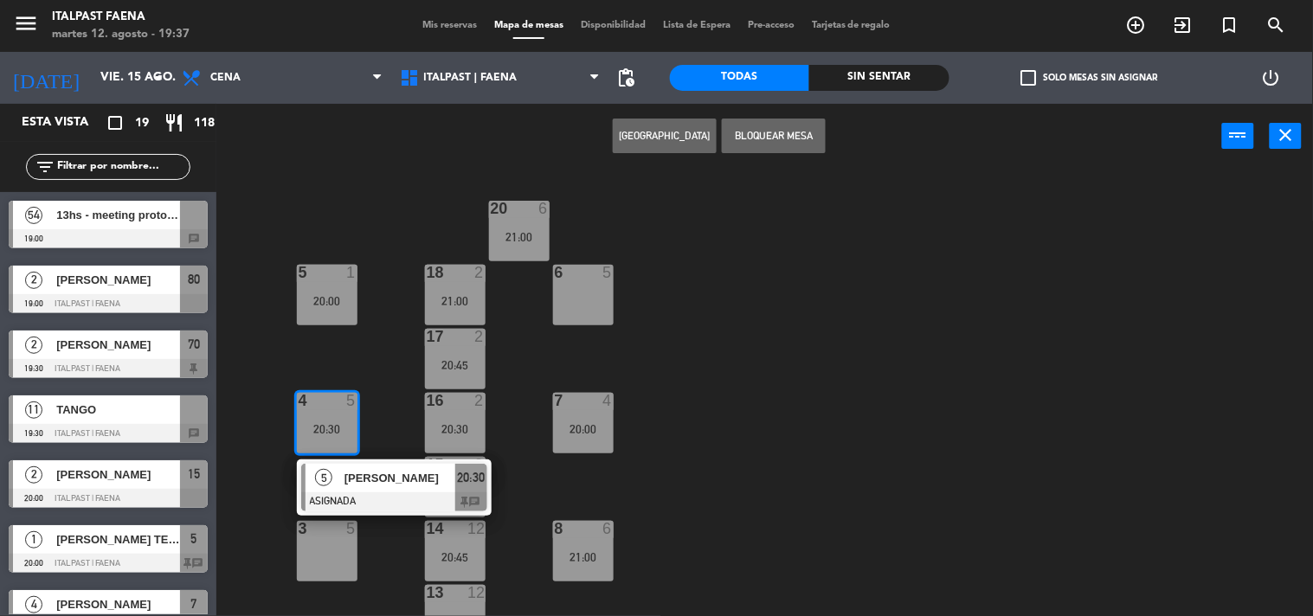
click at [869, 284] on div "20 6 21:00 5 1 20:00 6 5 18 2 21:00 17 2 20:45 4 5 20:30 5 [PERSON_NAME] ASIGNA…" at bounding box center [770, 393] width 1083 height 447
